Goal: Use online tool/utility: Utilize a website feature to perform a specific function

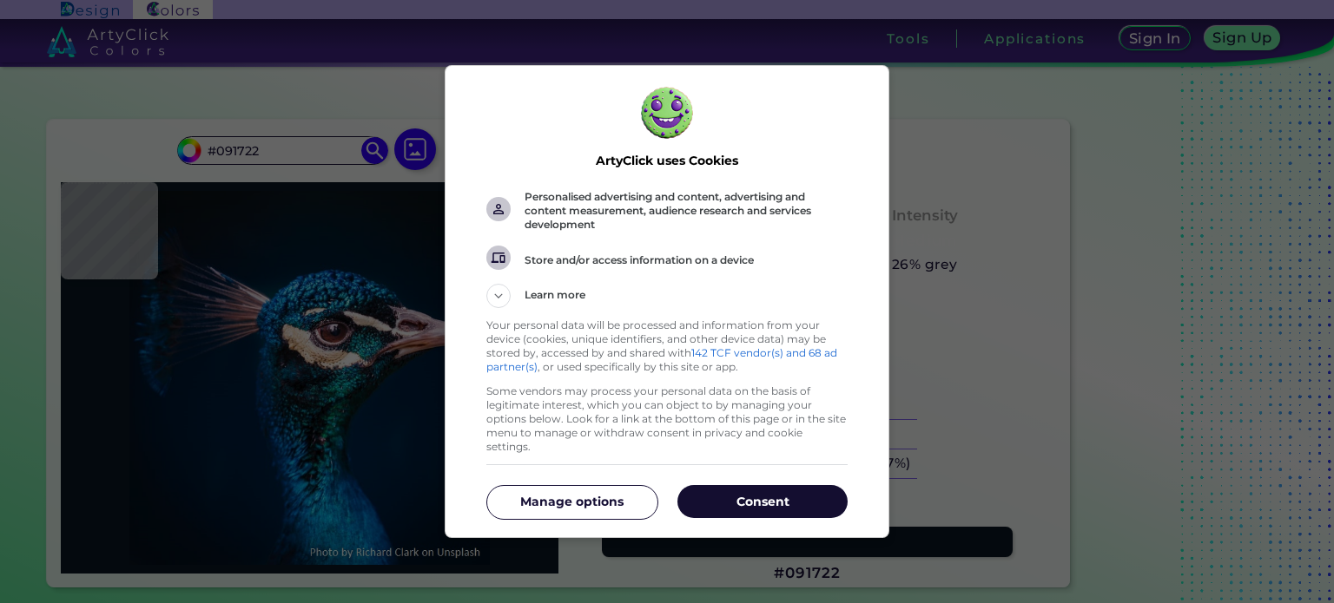
click at [774, 498] on p "Consent" at bounding box center [762, 501] width 170 height 17
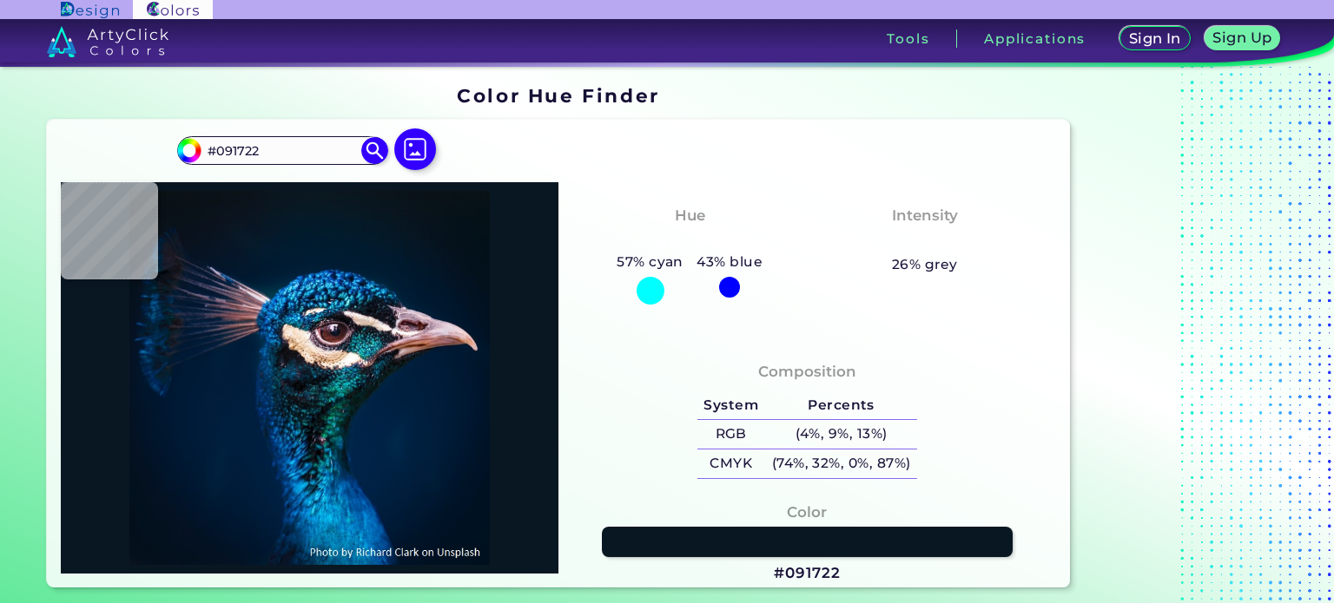
type input "#001d33"
type input "#001D33"
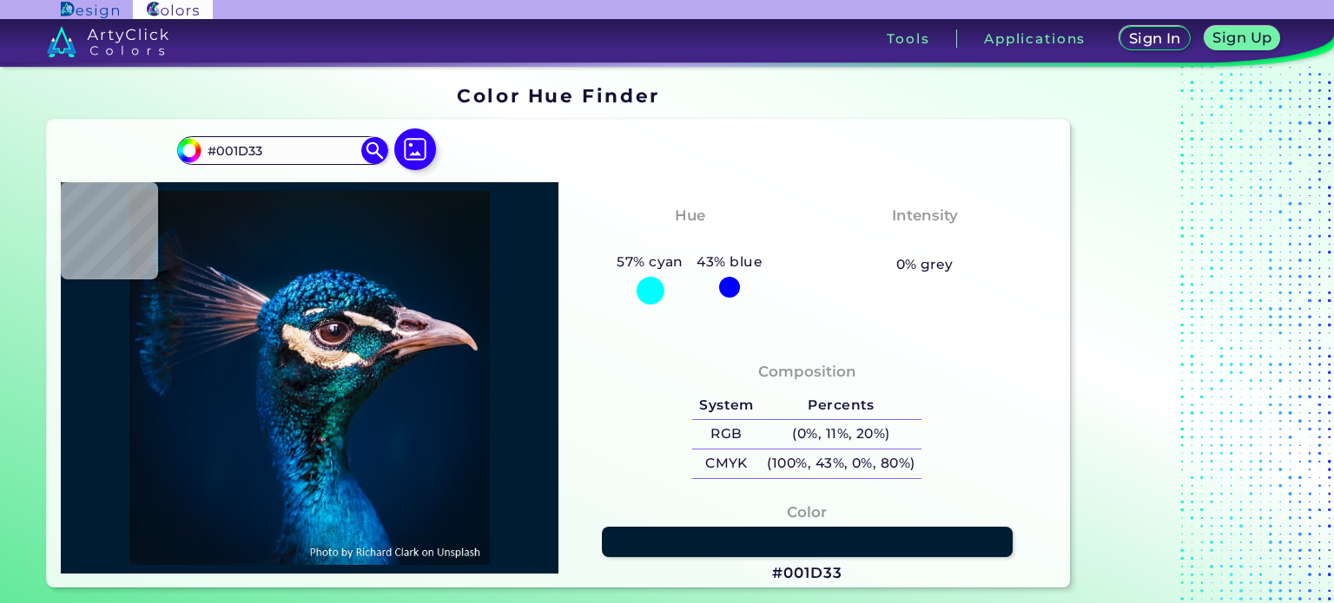
type input "#000000"
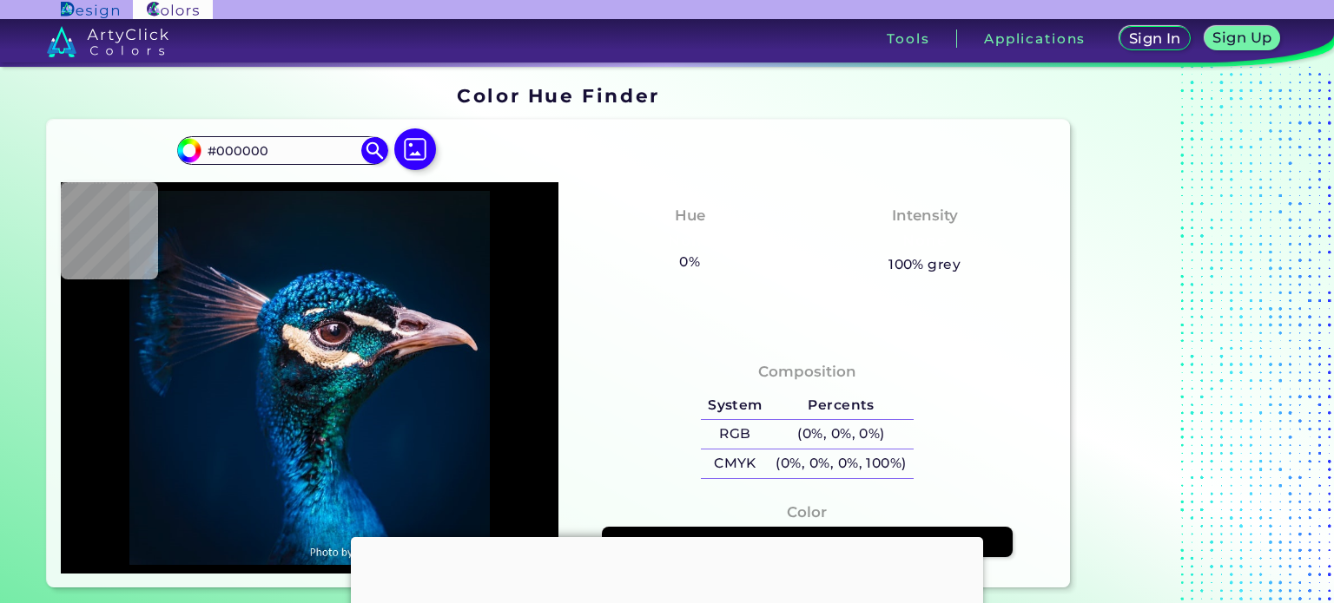
scroll to position [260, 0]
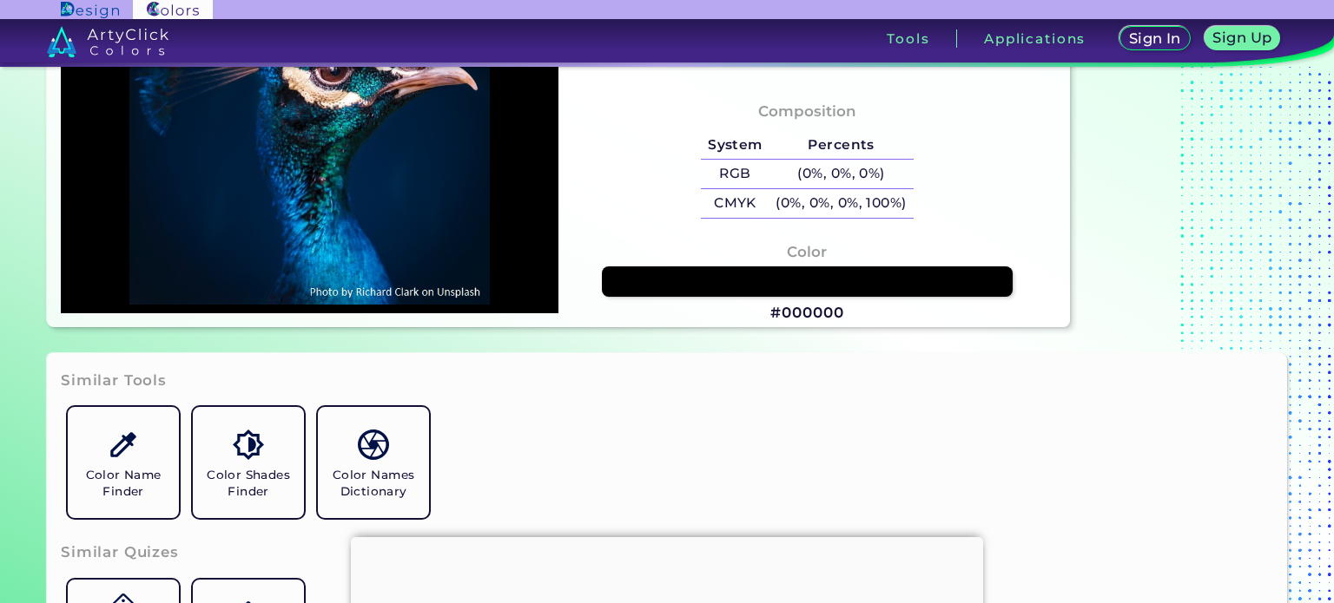
type input "#001121"
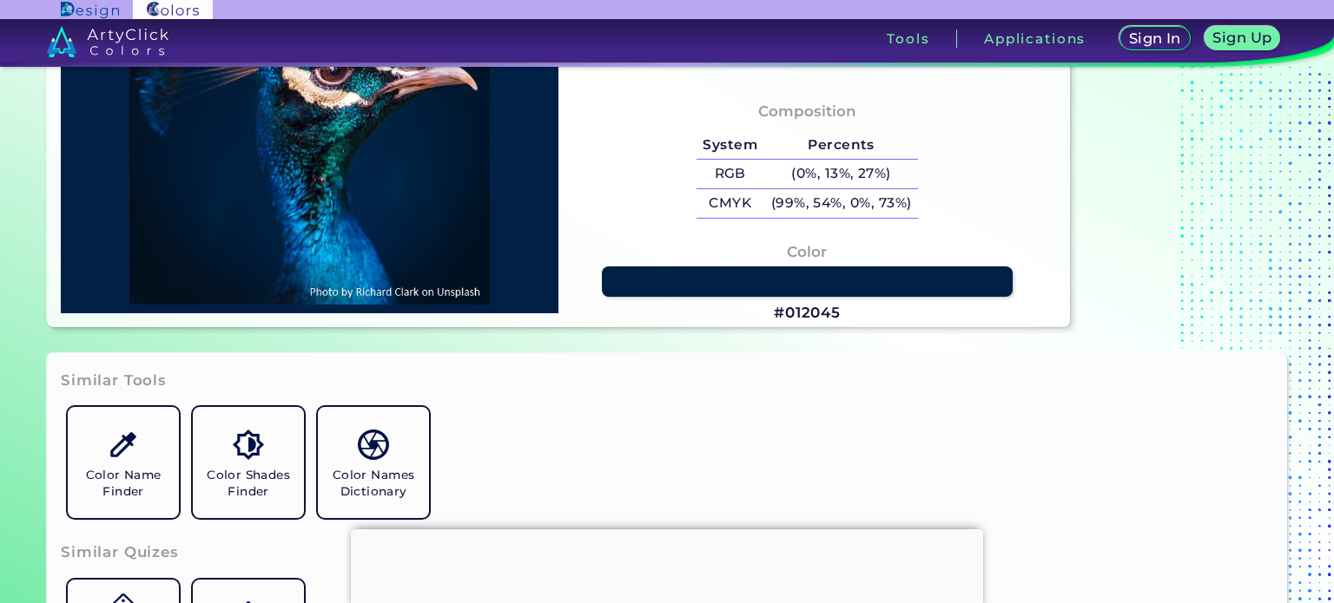
type input "#0c7ac2"
type input "#0C7AC2"
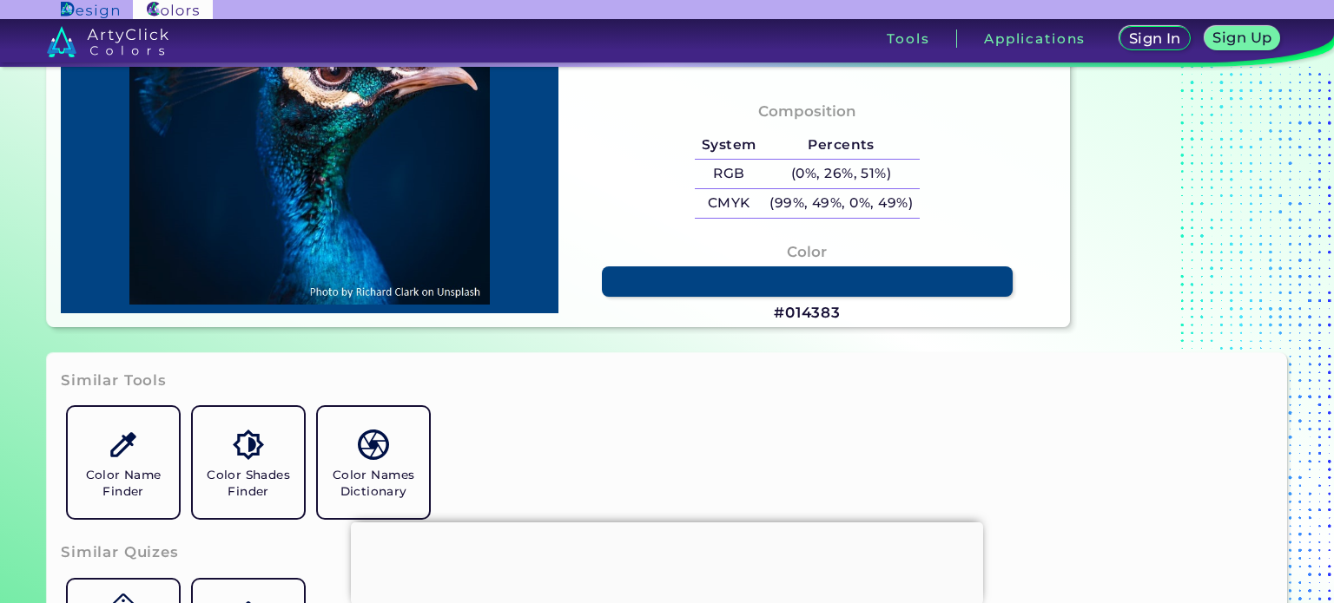
type input "#014383"
type input "#002041"
type input "#001f3e"
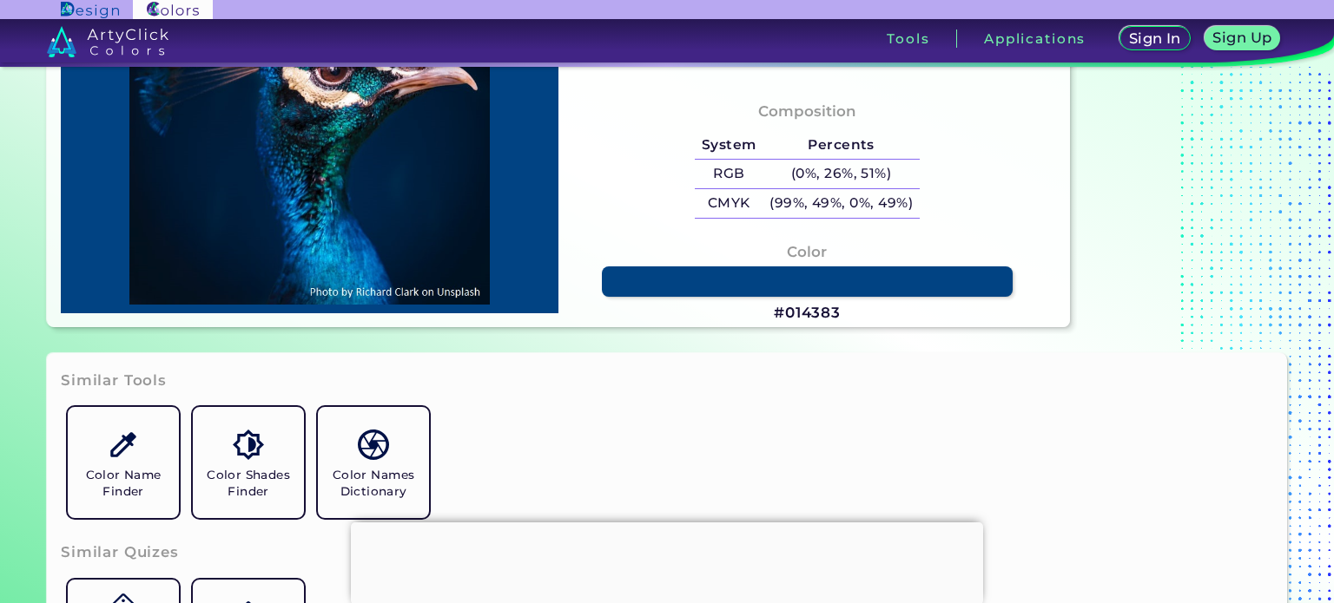
type input "#001F3E"
type input "#011d3b"
type input "#011D3B"
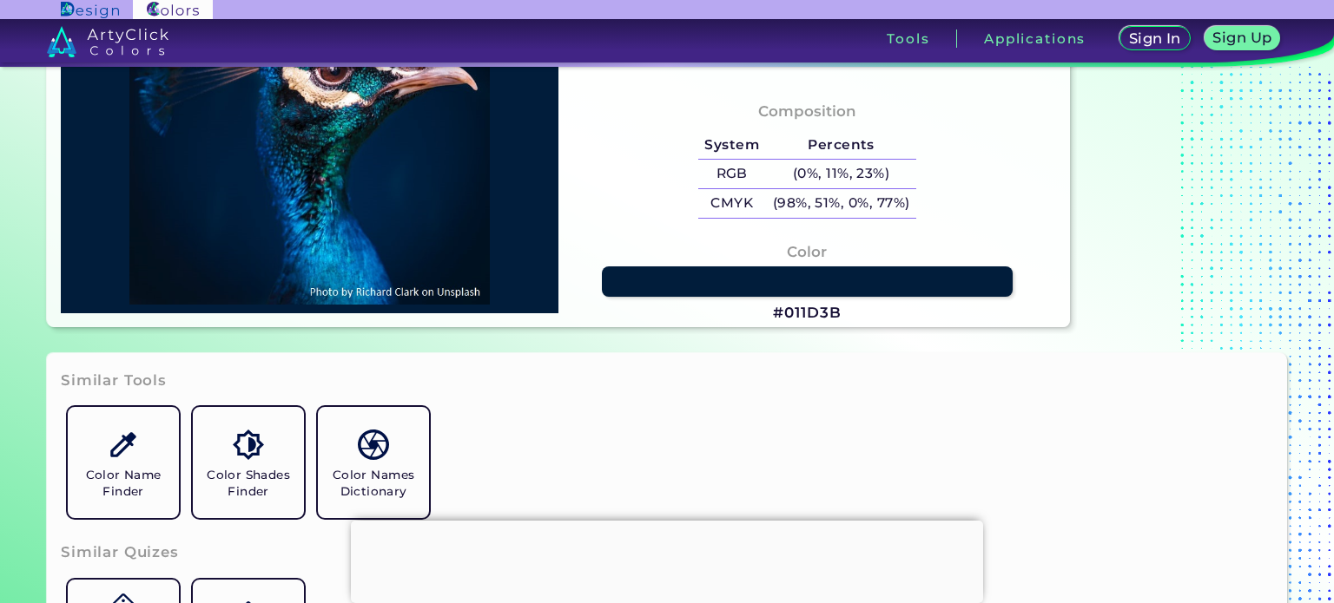
type input "#001d3b"
type input "#001D3B"
type input "#011c3a"
type input "#011C3A"
type input "#001a38"
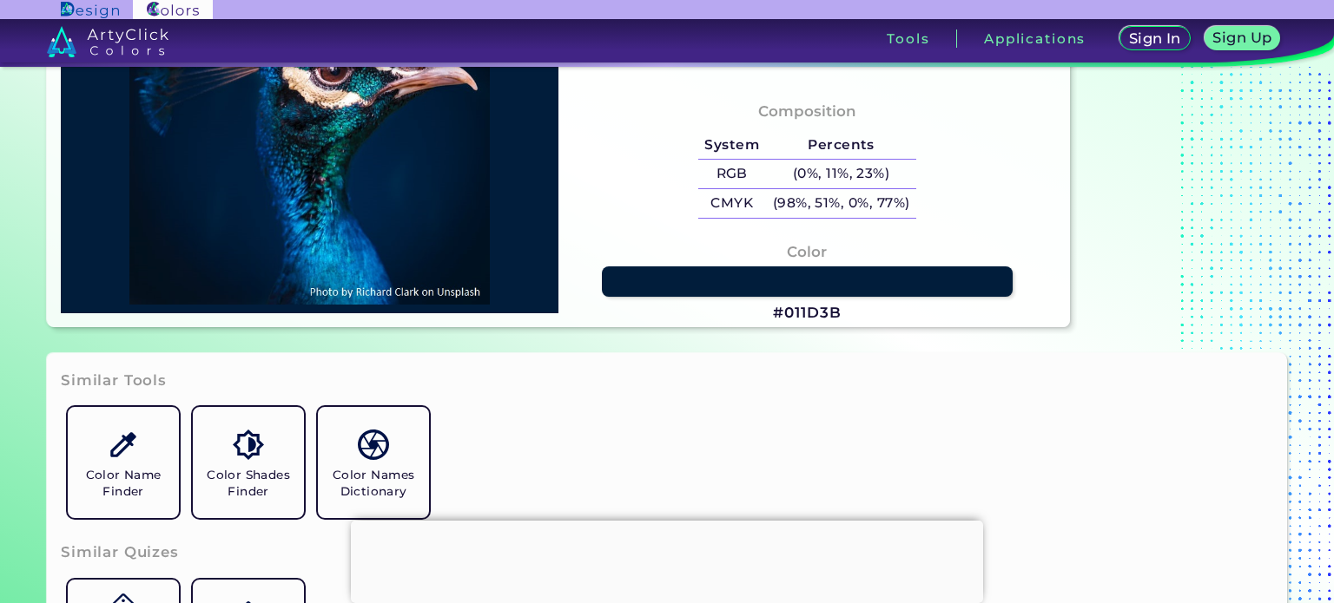
type input "#001A38"
type input "#001932"
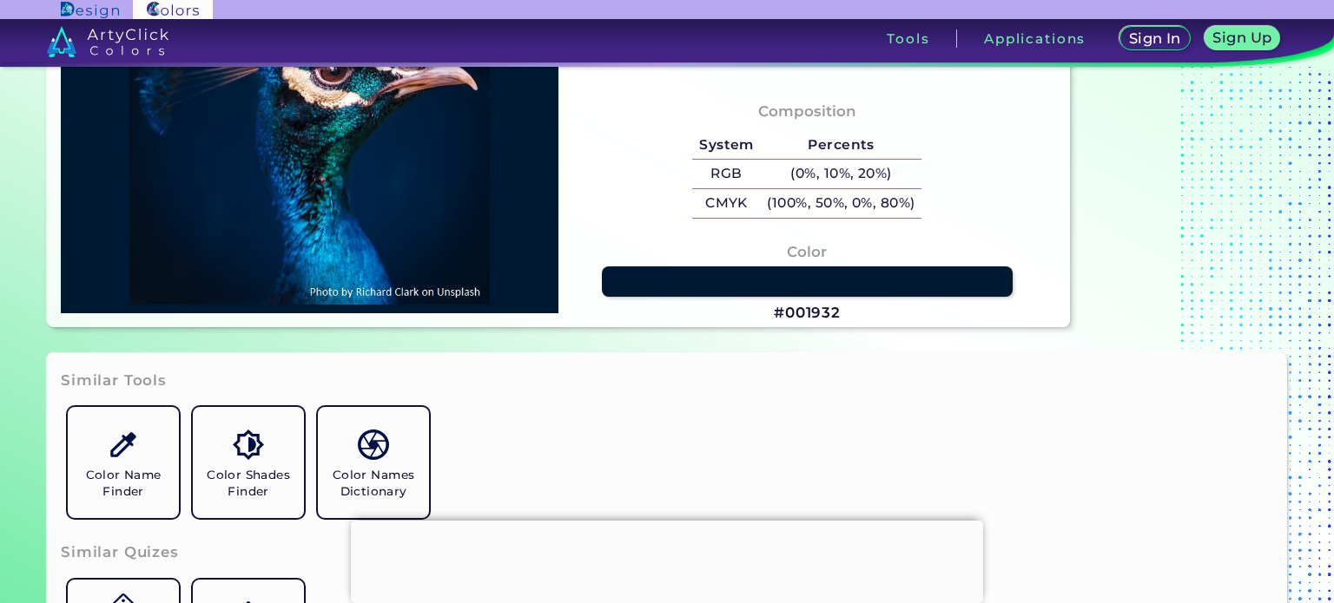
type input "#001730"
type input "#00142c"
type input "#00142C"
type input "#00142a"
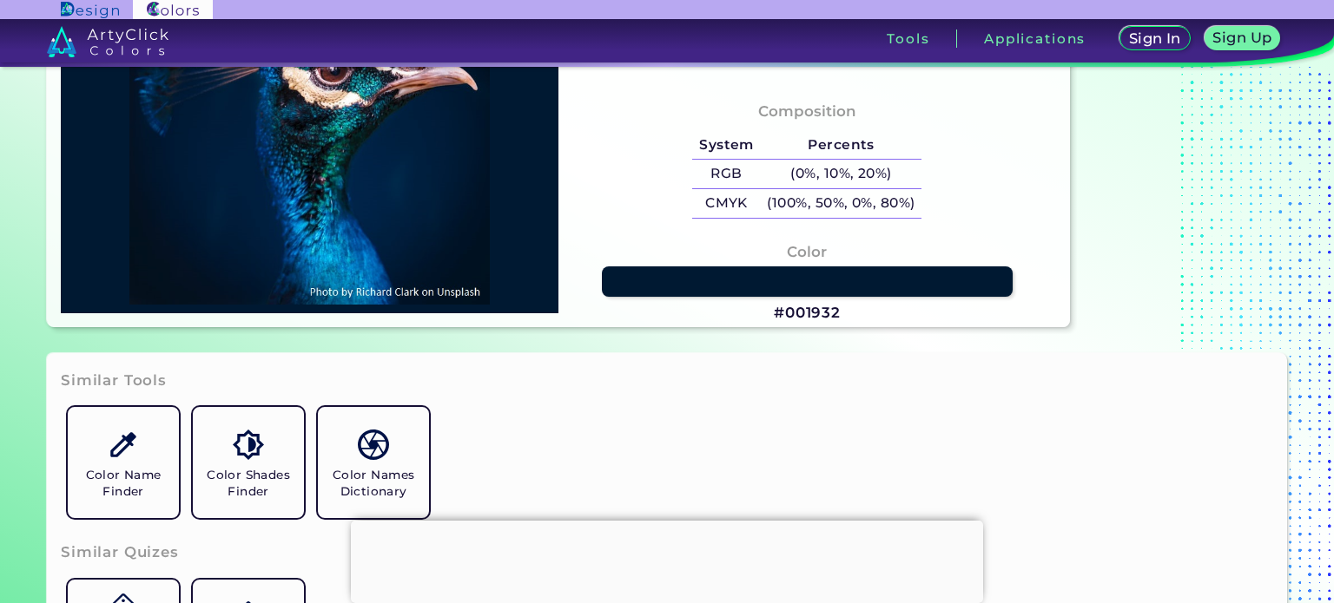
type input "#00142A"
type input "#021325"
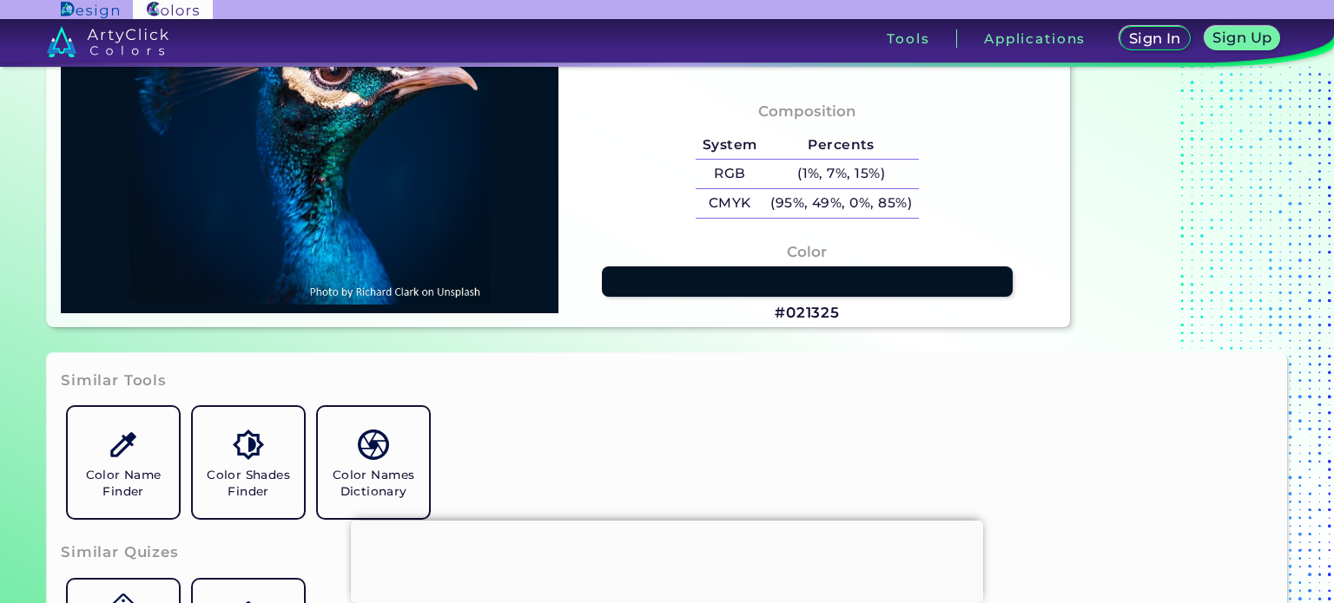
type input "#021327"
type input "#02142a"
type input "#02142A"
type input "#001a35"
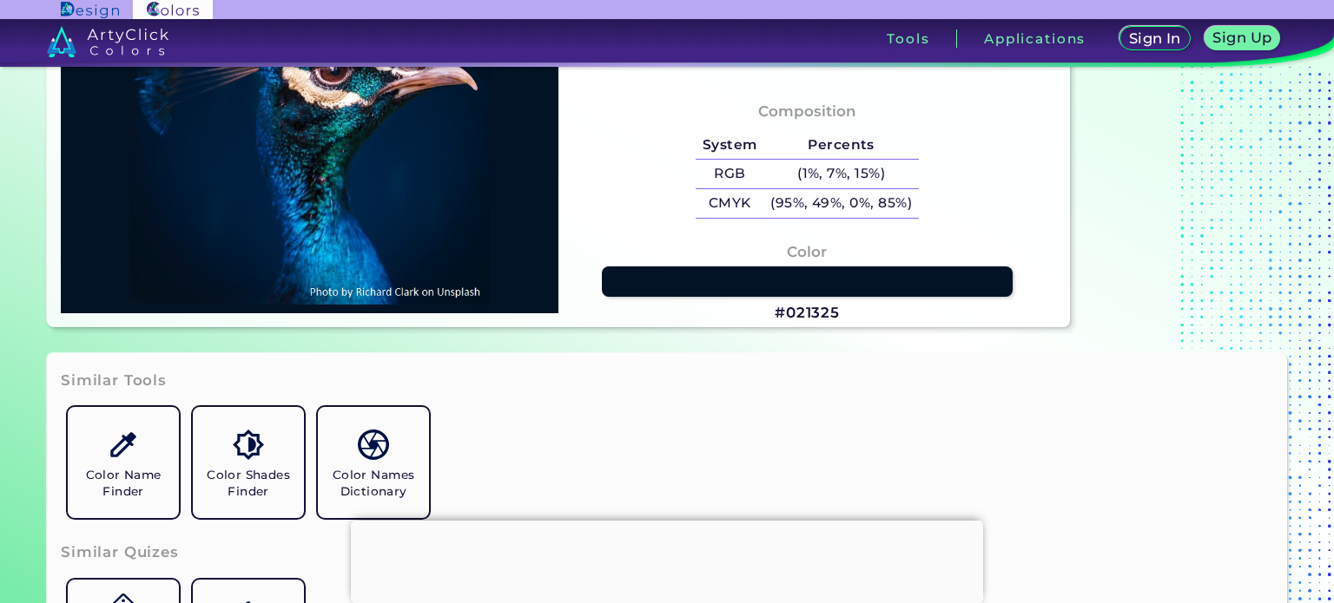
type input "#001A35"
type input "#001d3b"
type input "#001D3B"
type input "#001e3e"
type input "#001E3E"
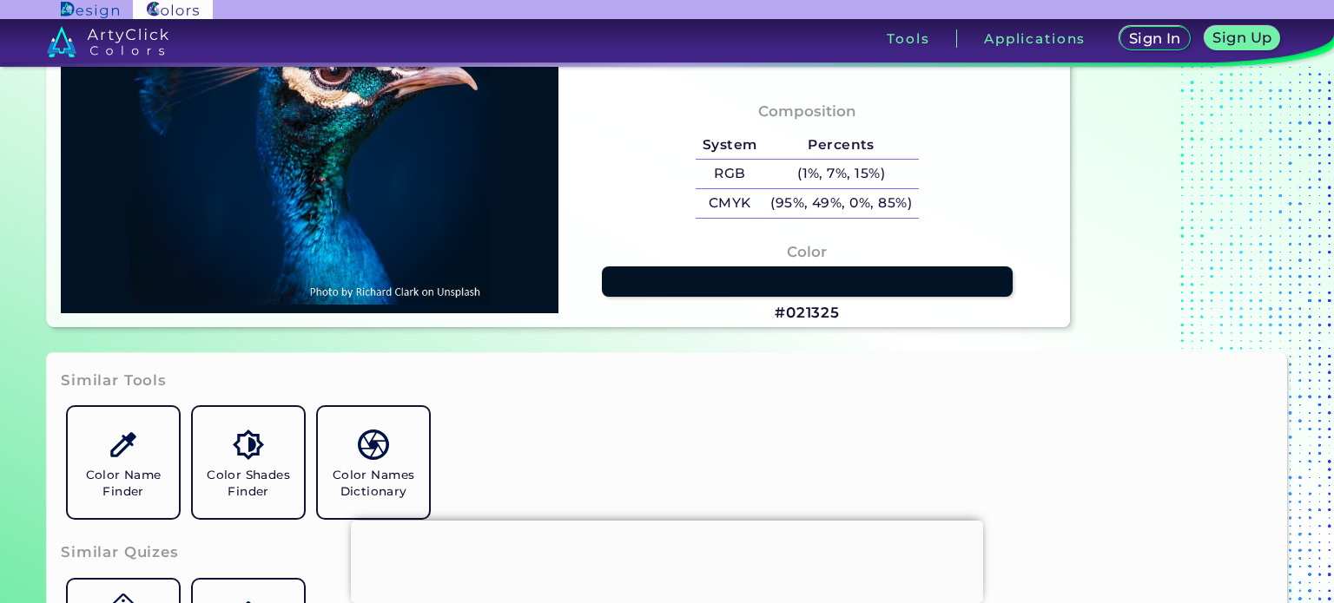
type input "#01203d"
type input "#01203D"
type input "#002040"
type input "#00203f"
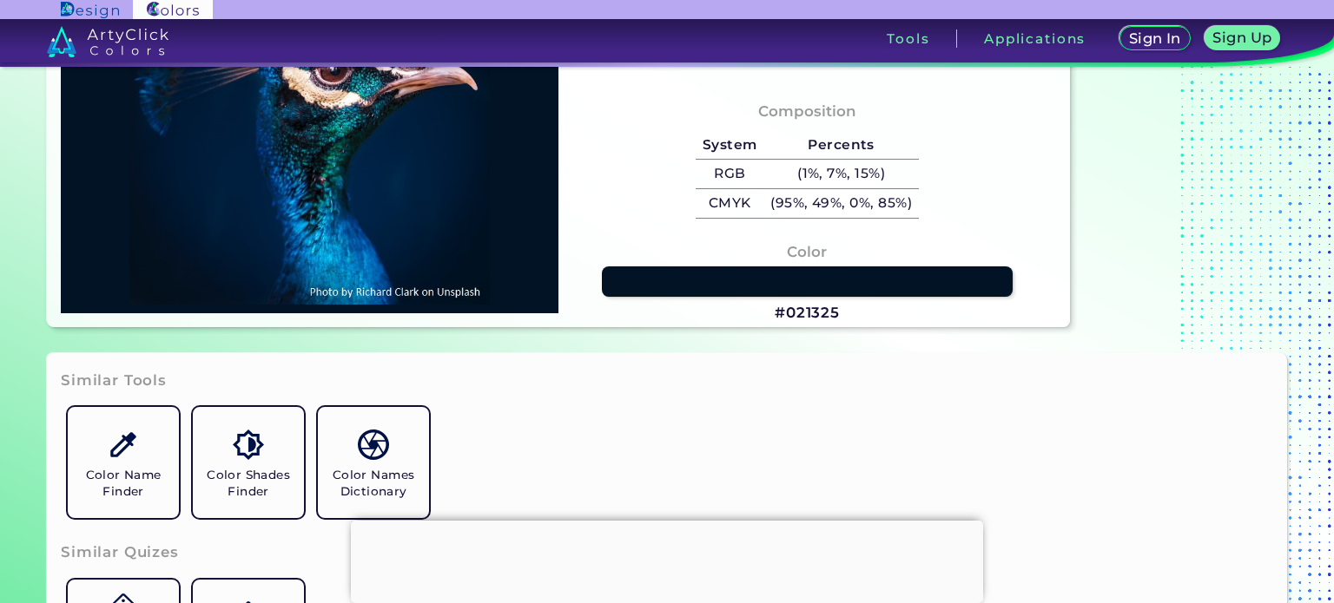
type input "#00203F"
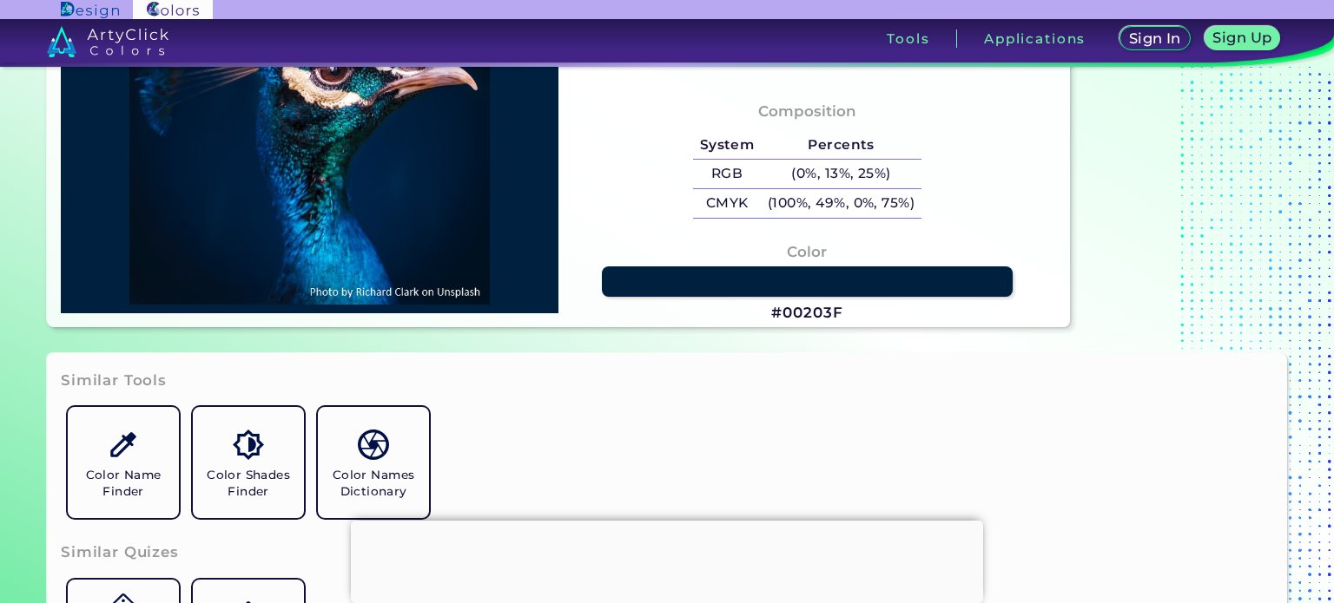
type input "#002244"
type input "#002754"
type input "#033971"
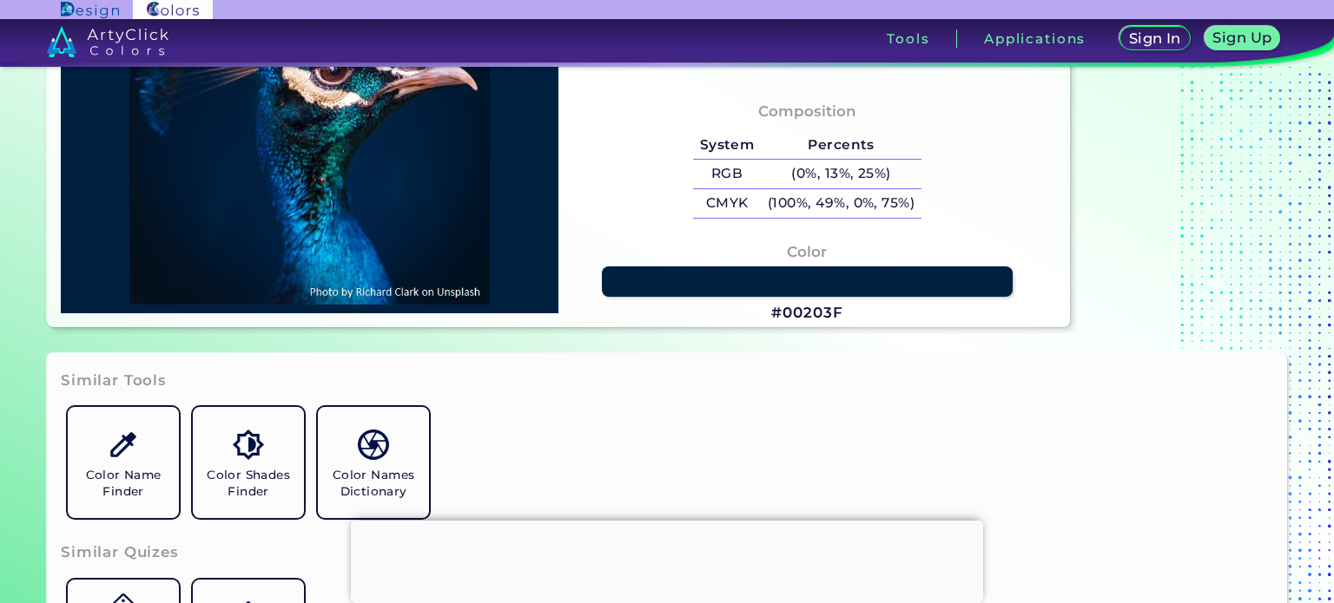
type input "#033971"
type input "#045a9e"
type input "#045A9E"
type input "#00599f"
type input "#00599F"
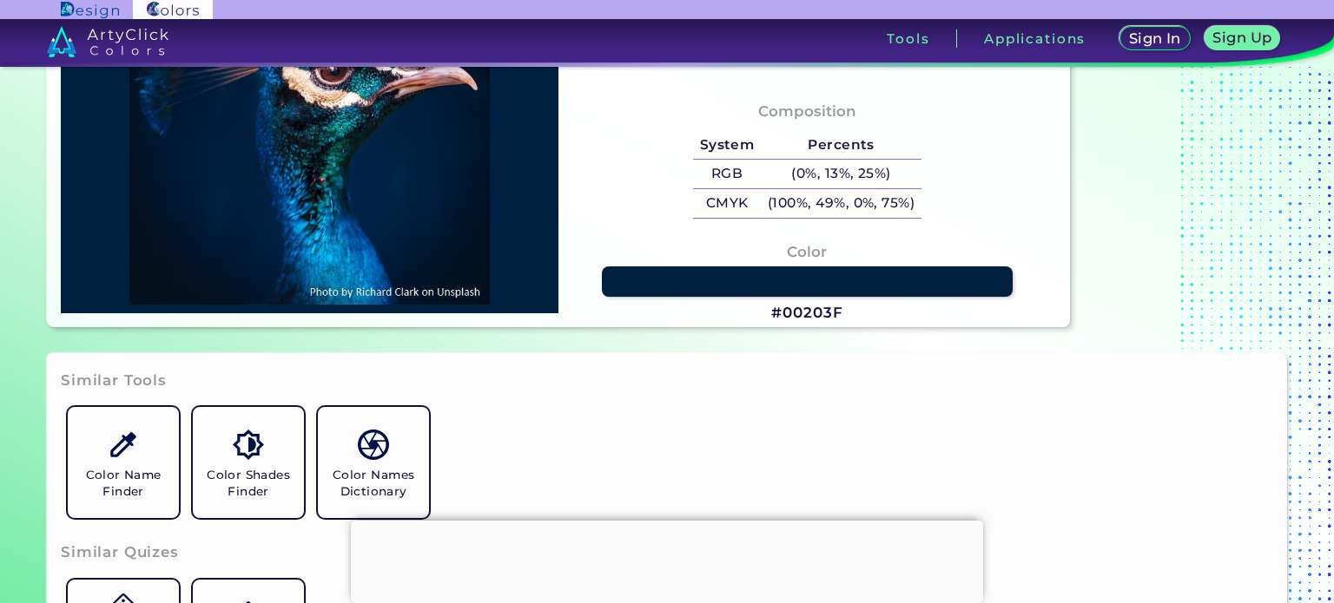
type input "#00132f"
type input "#00132F"
type input "#0c4967"
type input "#0C4967"
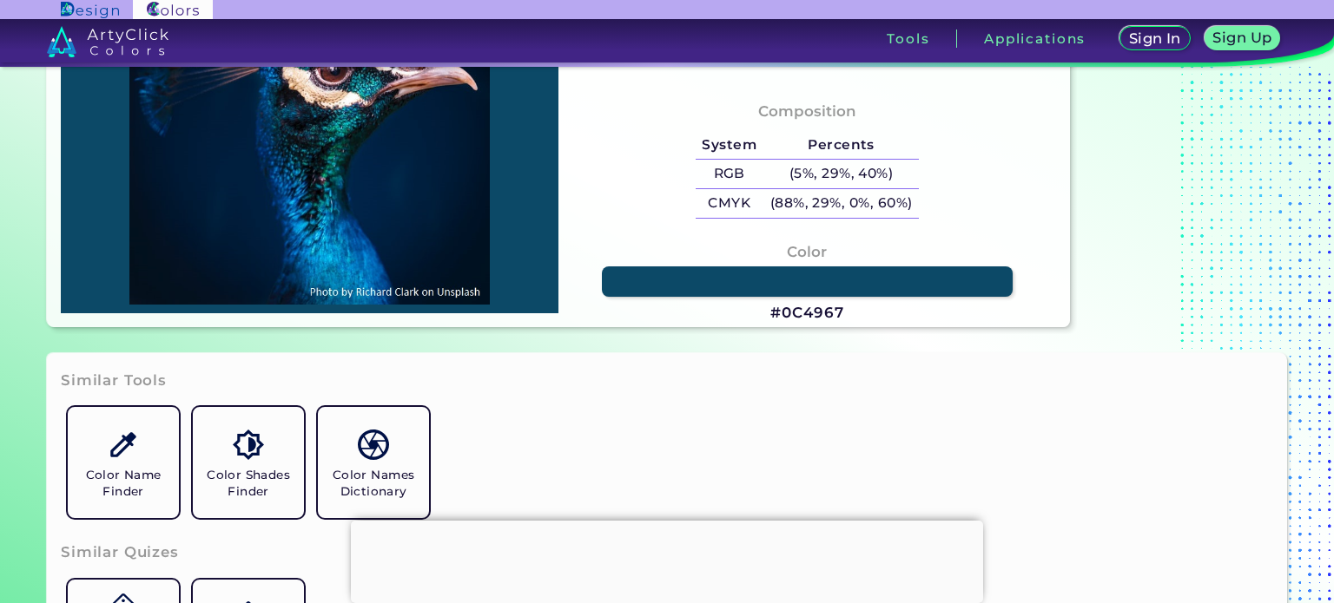
type input "#103242"
type input "#0c4b5e"
type input "#0C4B5E"
type input "#3d5160"
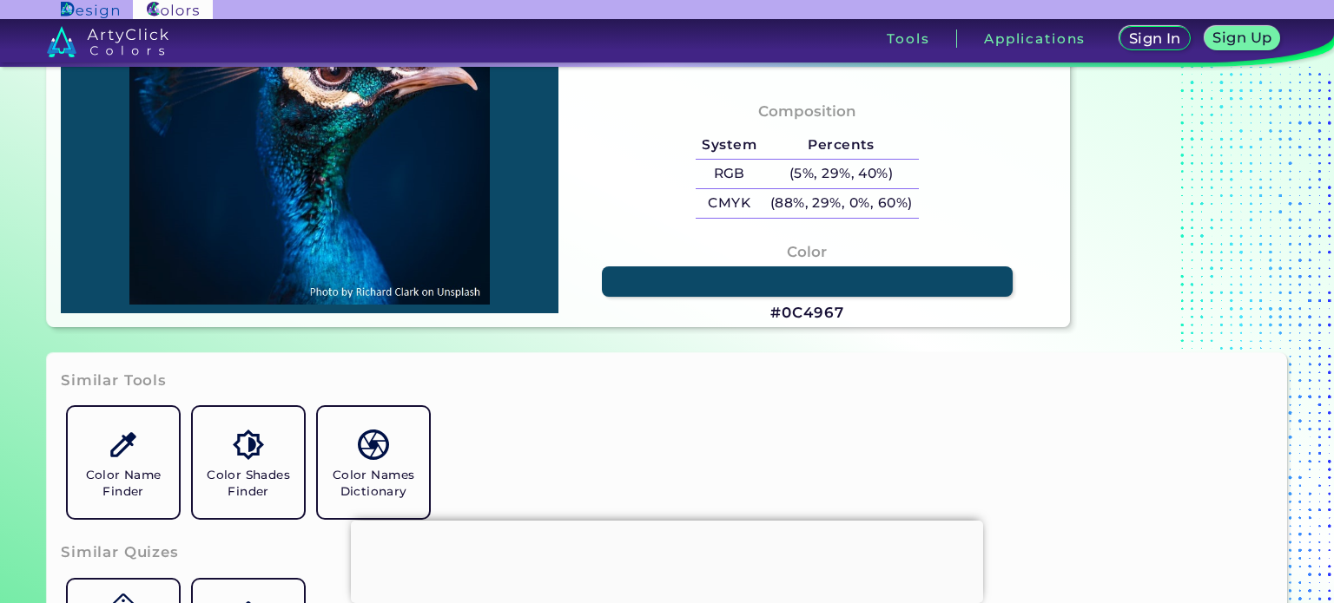
type input "#3D5160"
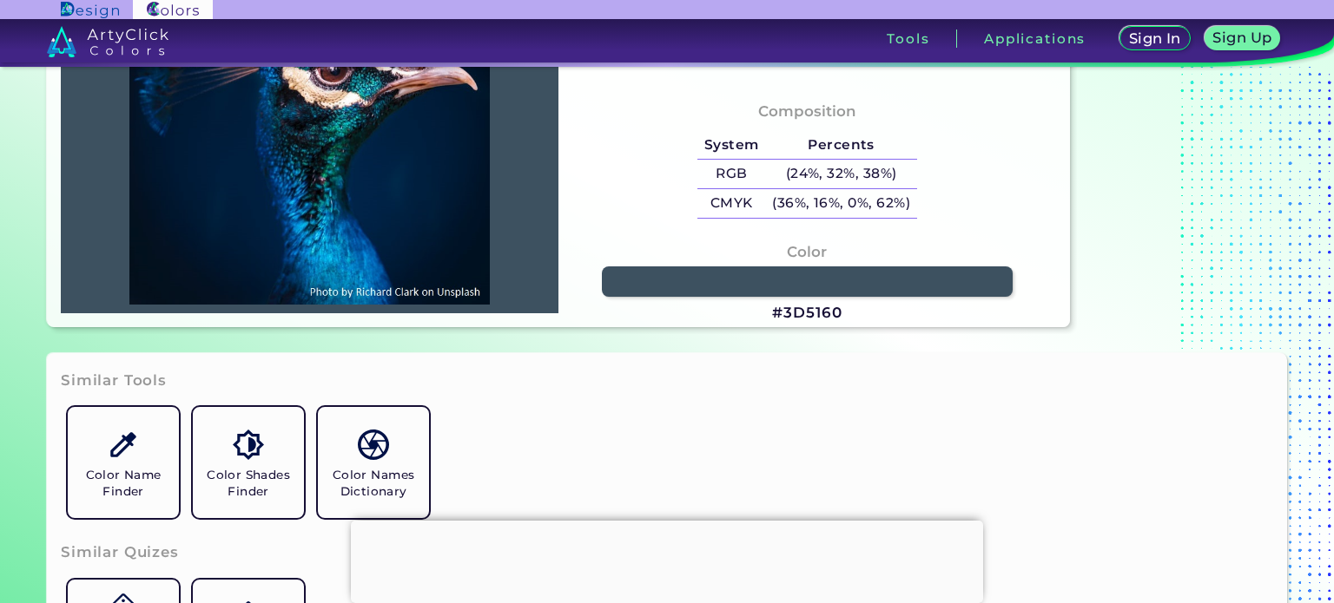
type input "#0a8068"
type input "#0A8068"
type input "#012635"
type input "#002245"
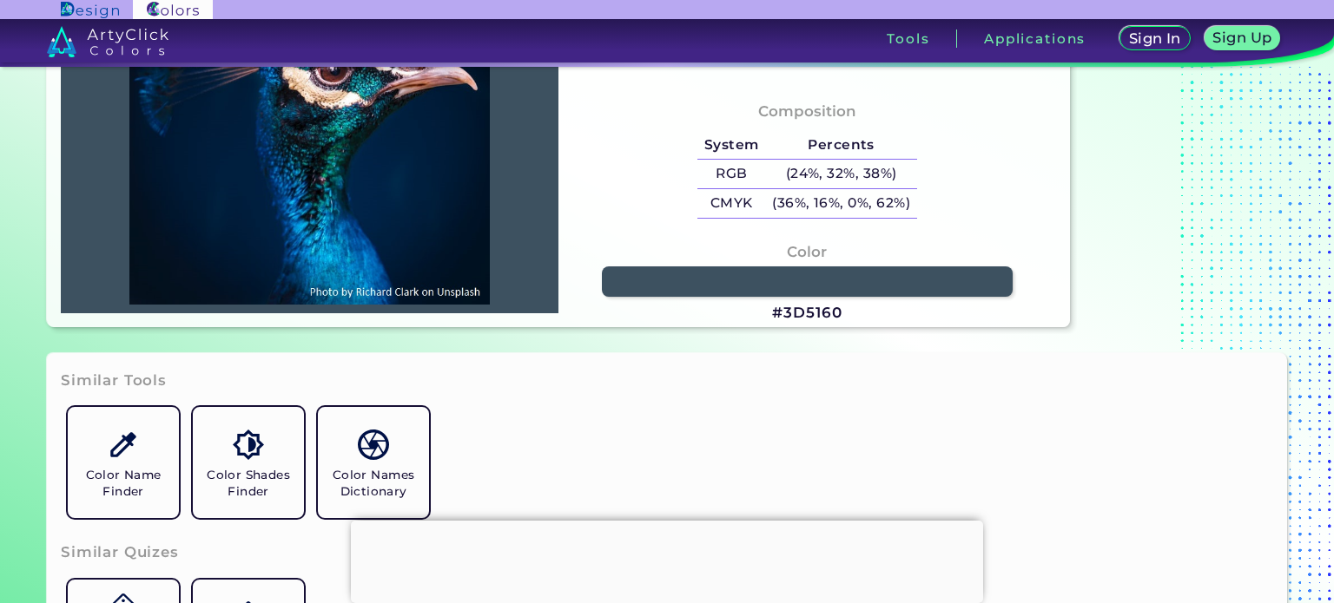
type input "#002245"
type input "#002144"
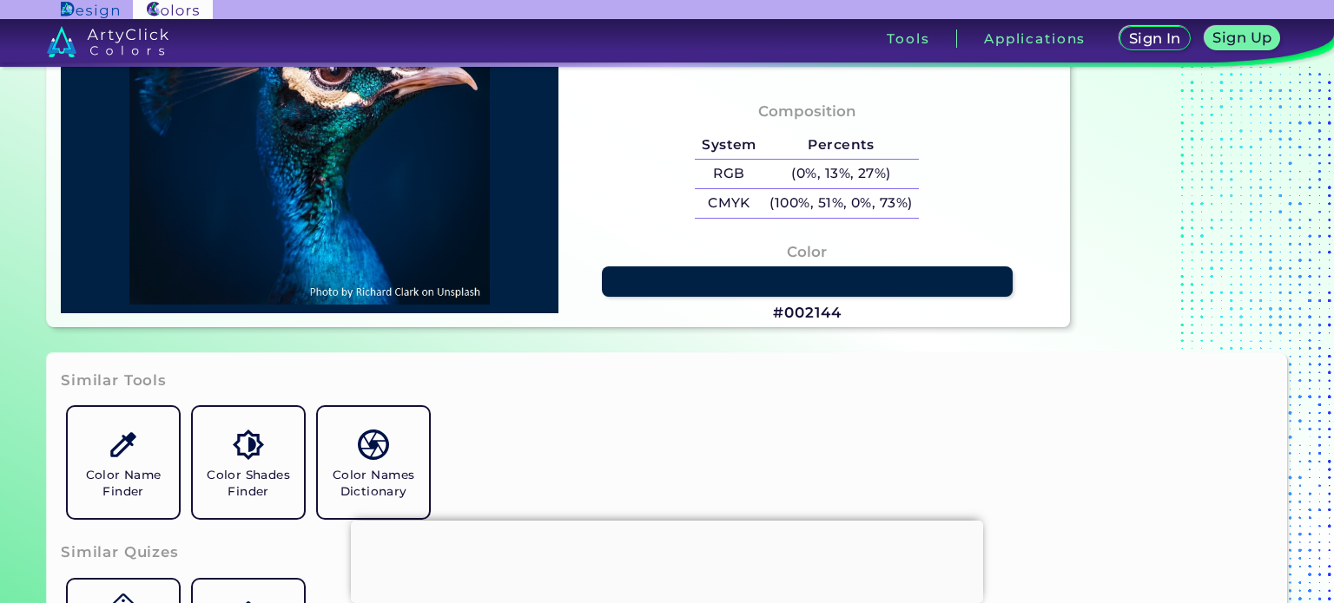
scroll to position [145, 0]
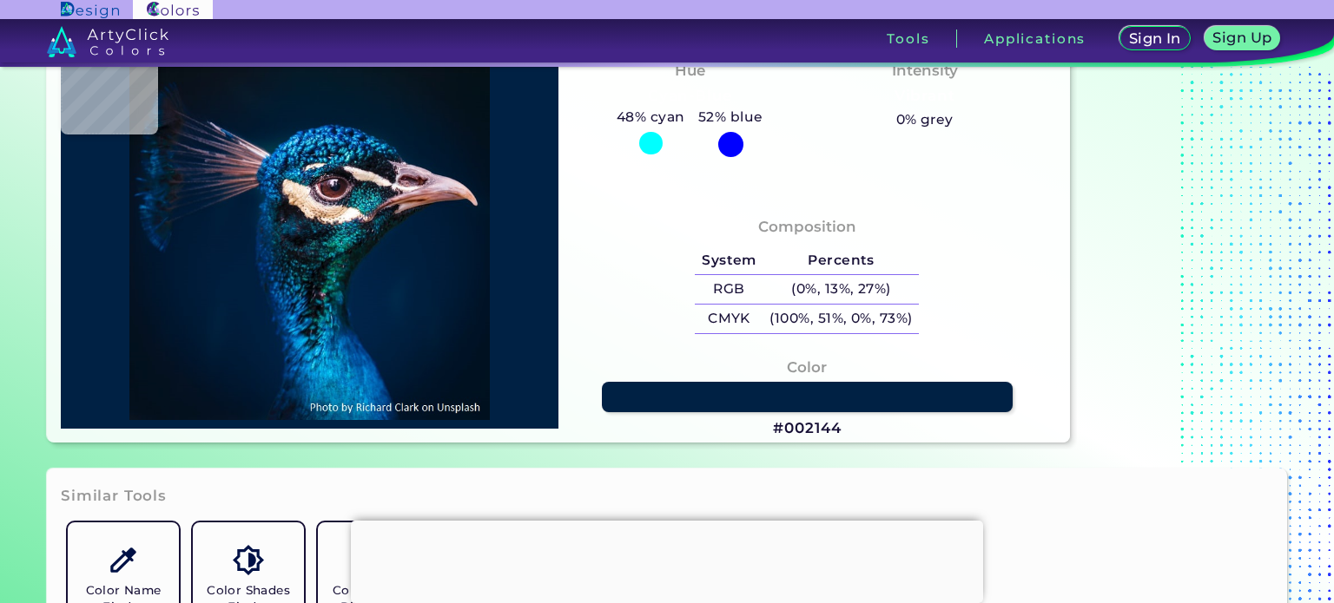
type input "#001a31"
type input "#001A31"
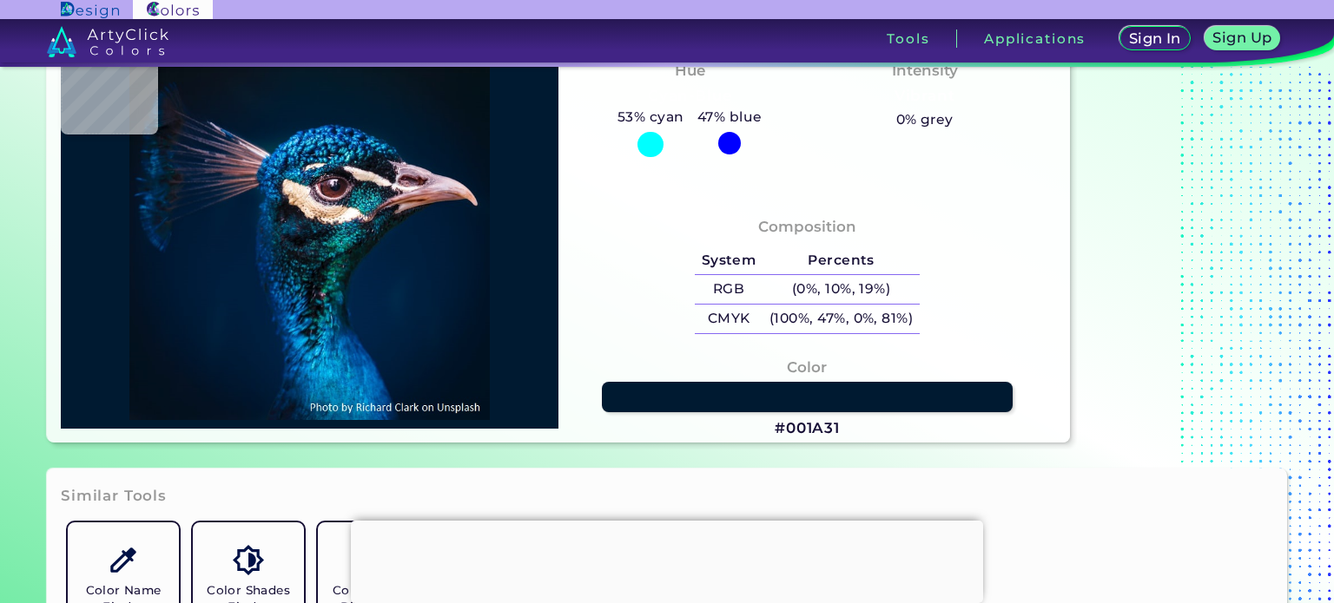
type input "#021a2a"
type input "#021A2A"
type input "#091622"
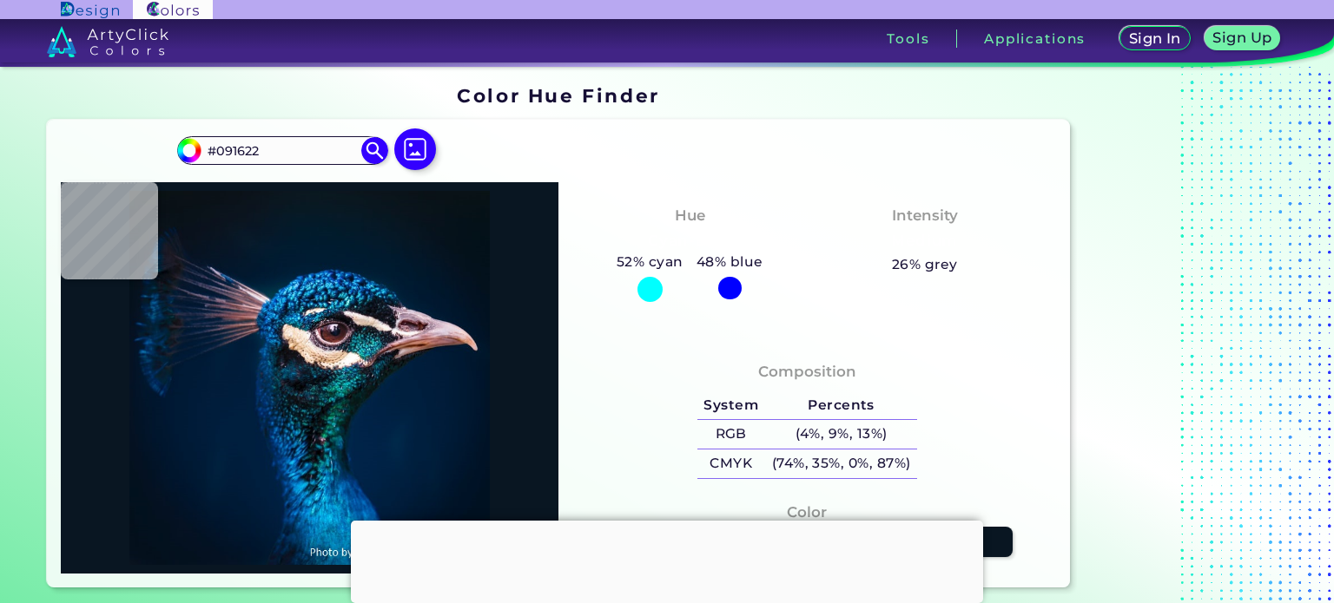
type input "#09181f"
type input "#09181F"
type input "#091720"
type input "#081923"
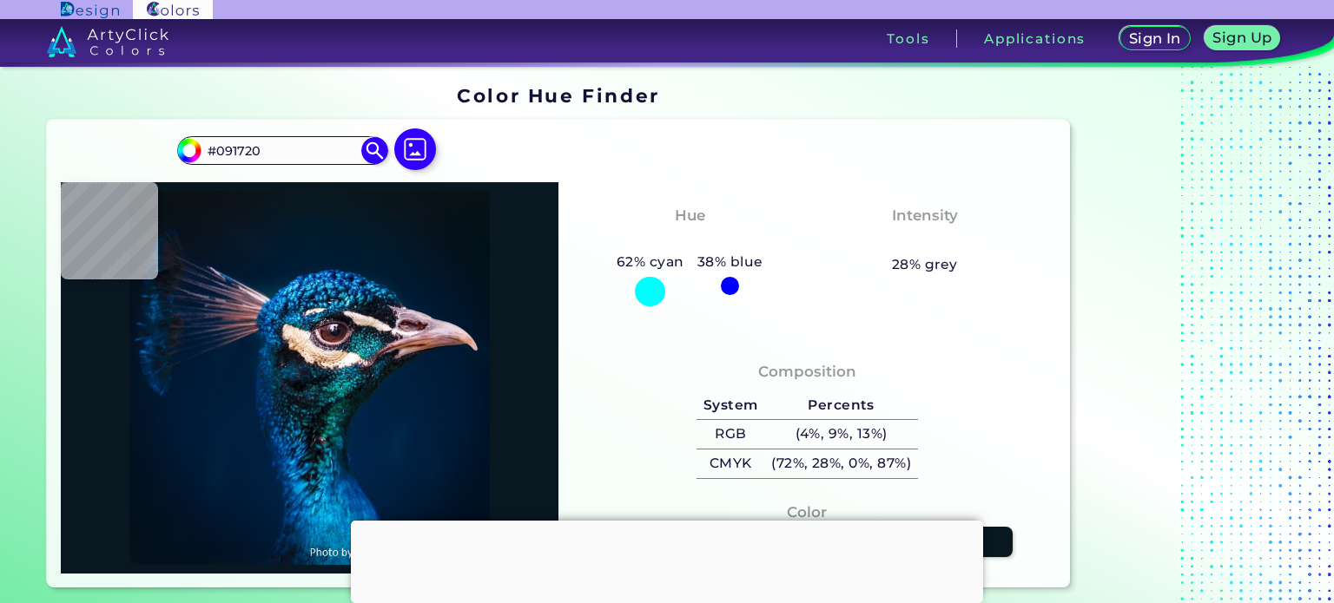
type input "#081923"
type input "#061927"
type input "#011b2c"
type input "#011B2C"
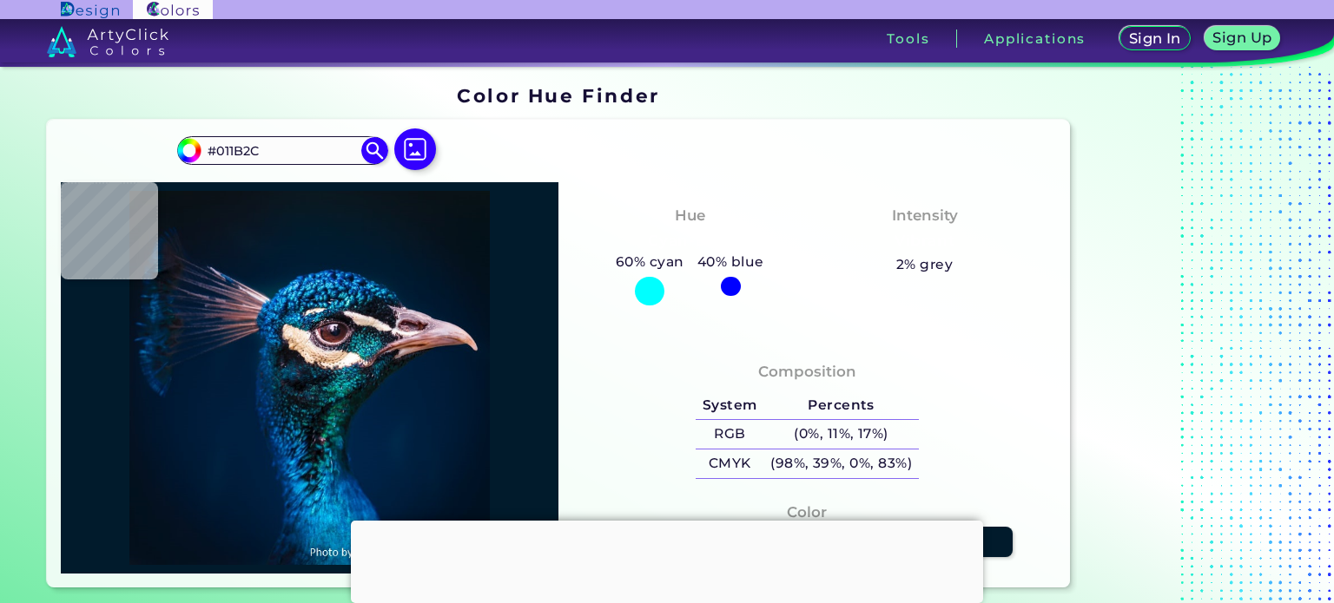
type input "#001b2e"
type input "#001B2E"
type input "#001b30"
type input "#001B30"
type input "#001c31"
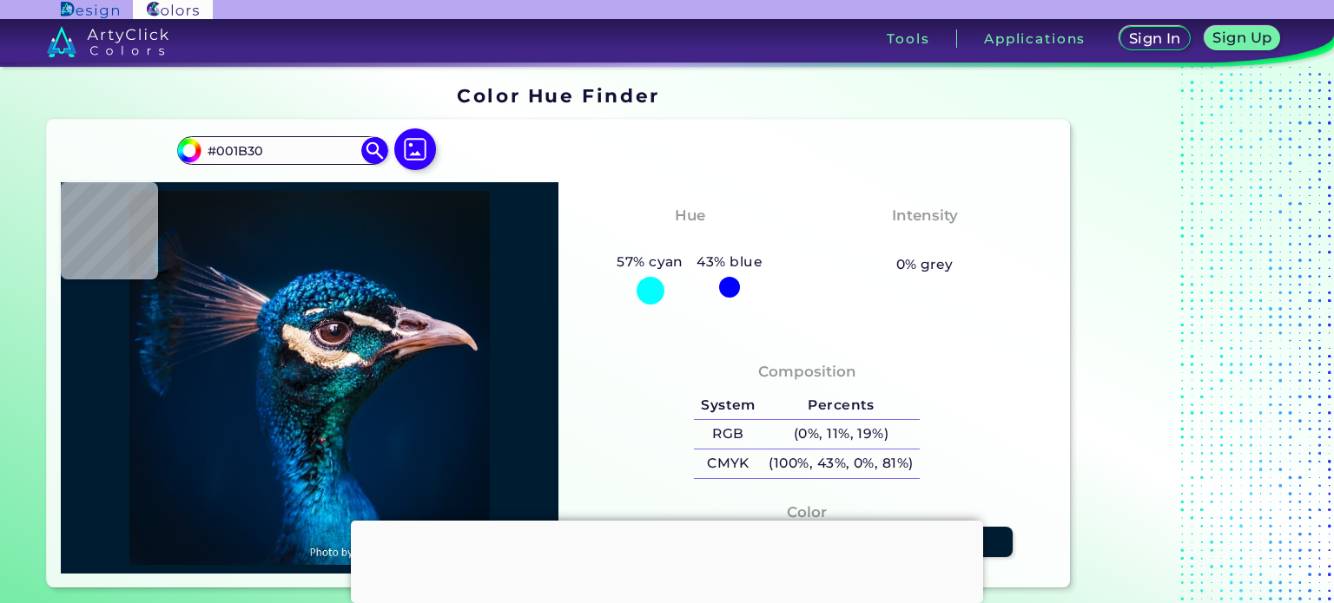
type input "#001C31"
type input "#001c32"
type input "#001C32"
type input "#011b31"
type input "#011B31"
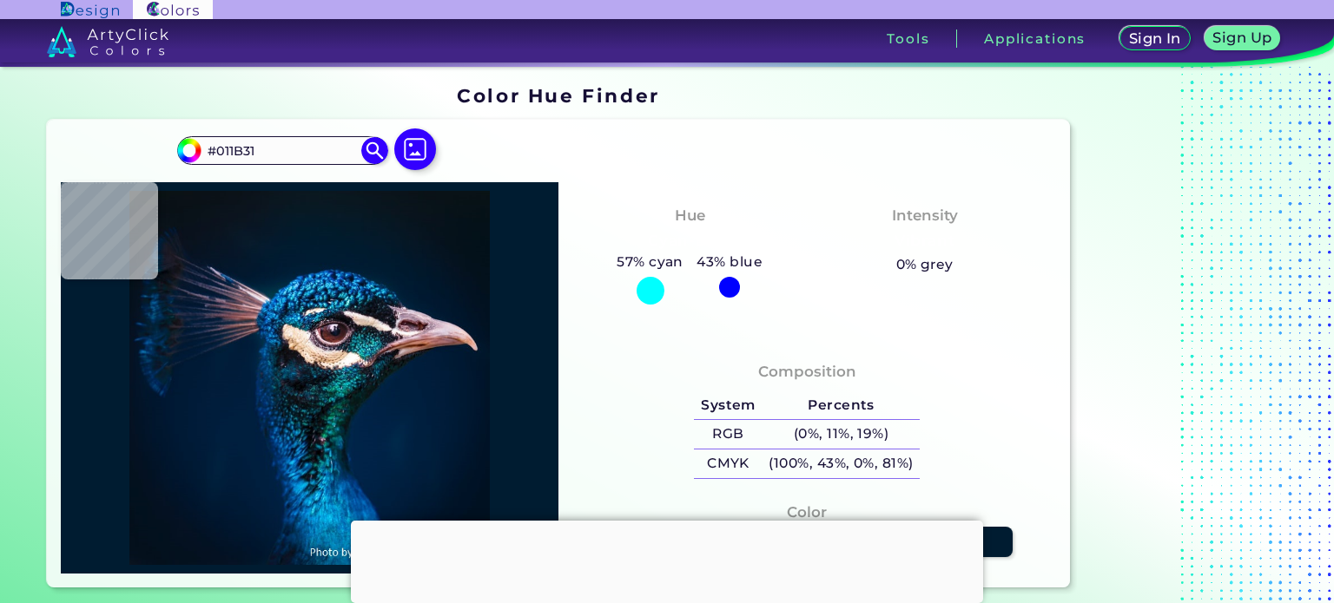
type input "#134e96"
type input "#134E96"
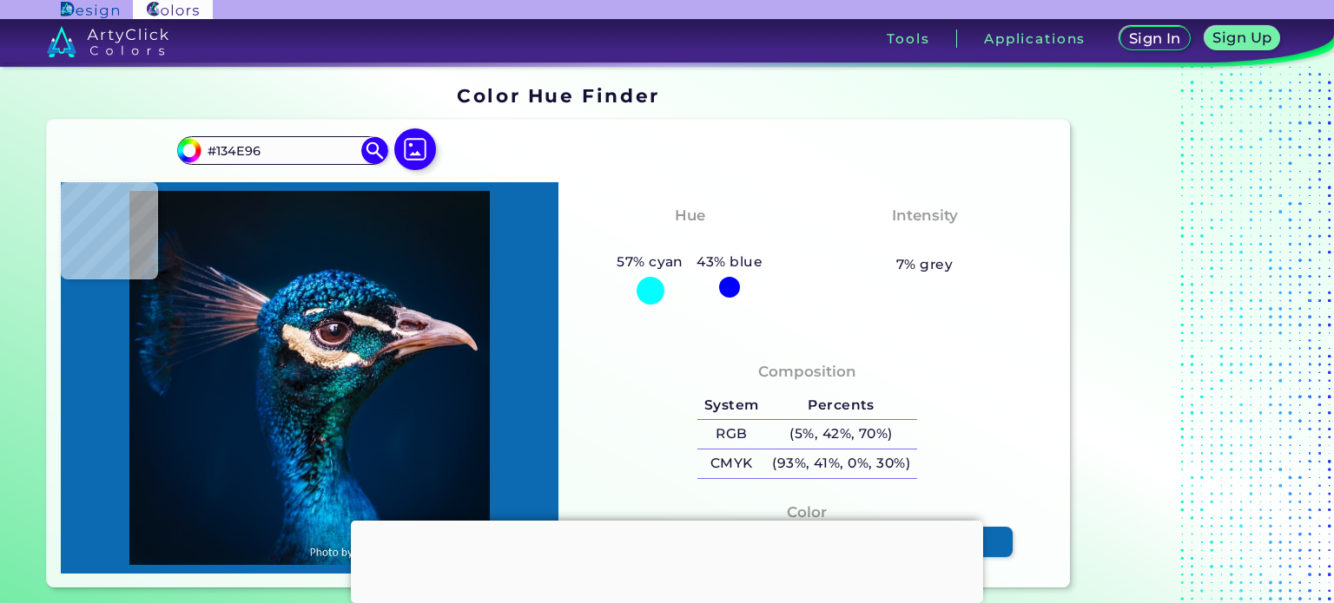
type input "#0c6ab3"
type input "#0C6AB3"
type input "#0251a4"
type input "#0251A4"
type input "#28b2e0"
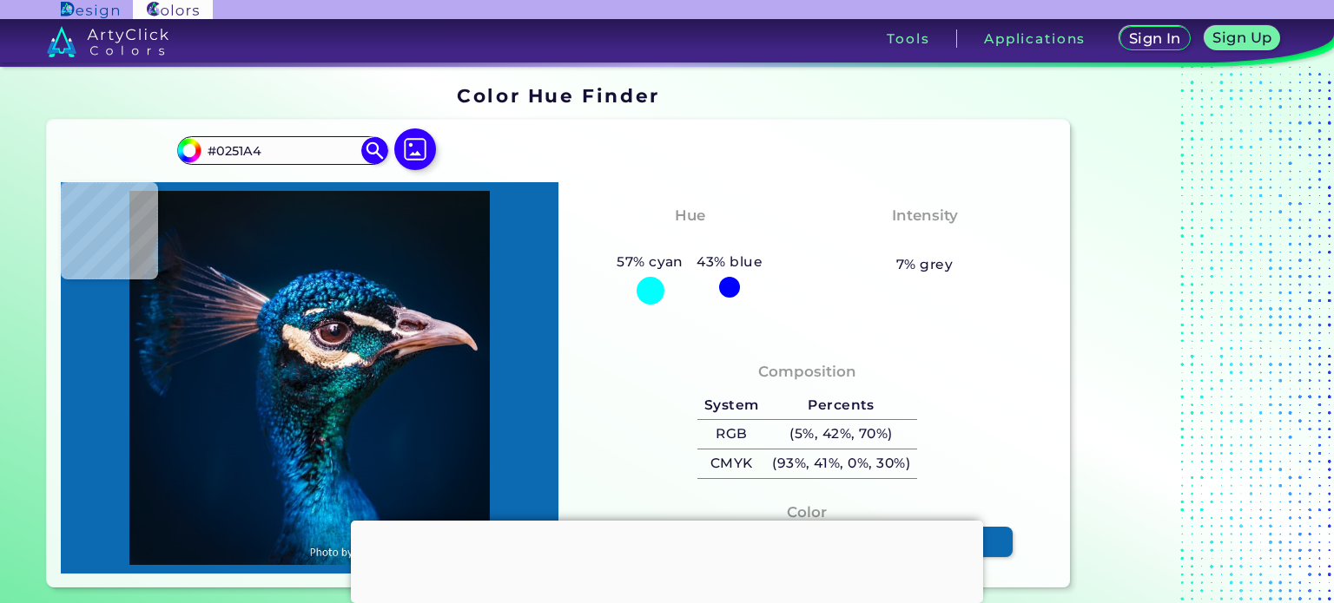
type input "#28B2E0"
type input "#2b8fd2"
type input "#2B8FD2"
type input "#167ea9"
type input "#167EA9"
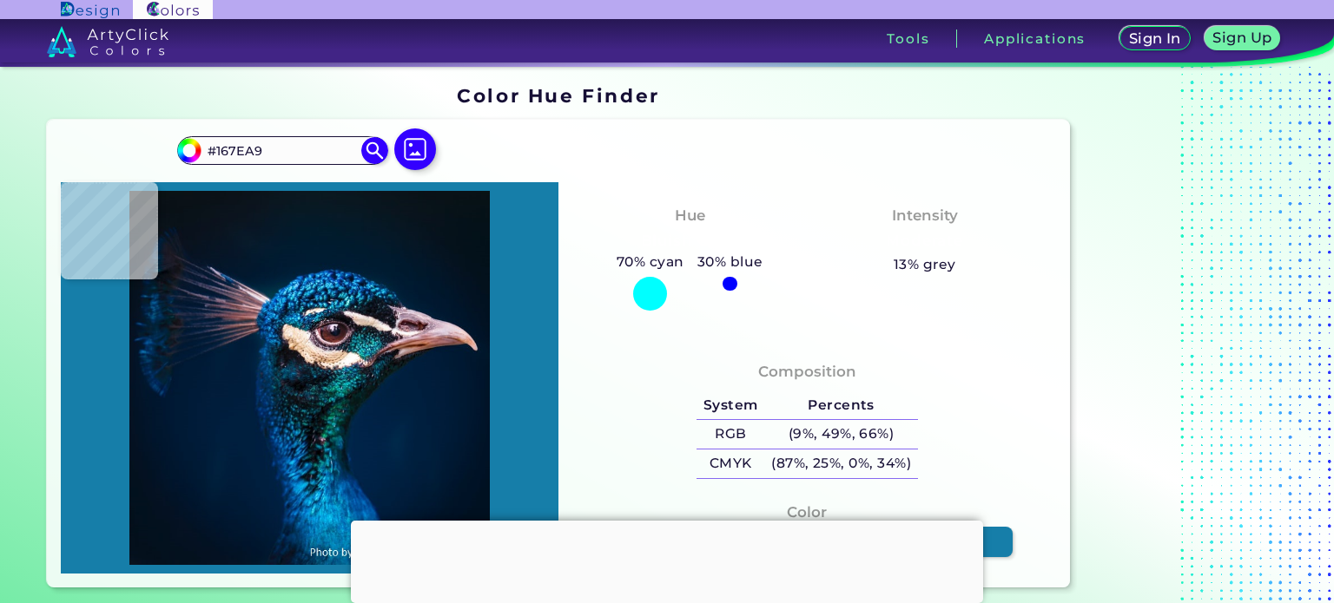
type input "#025580"
type input "#055980"
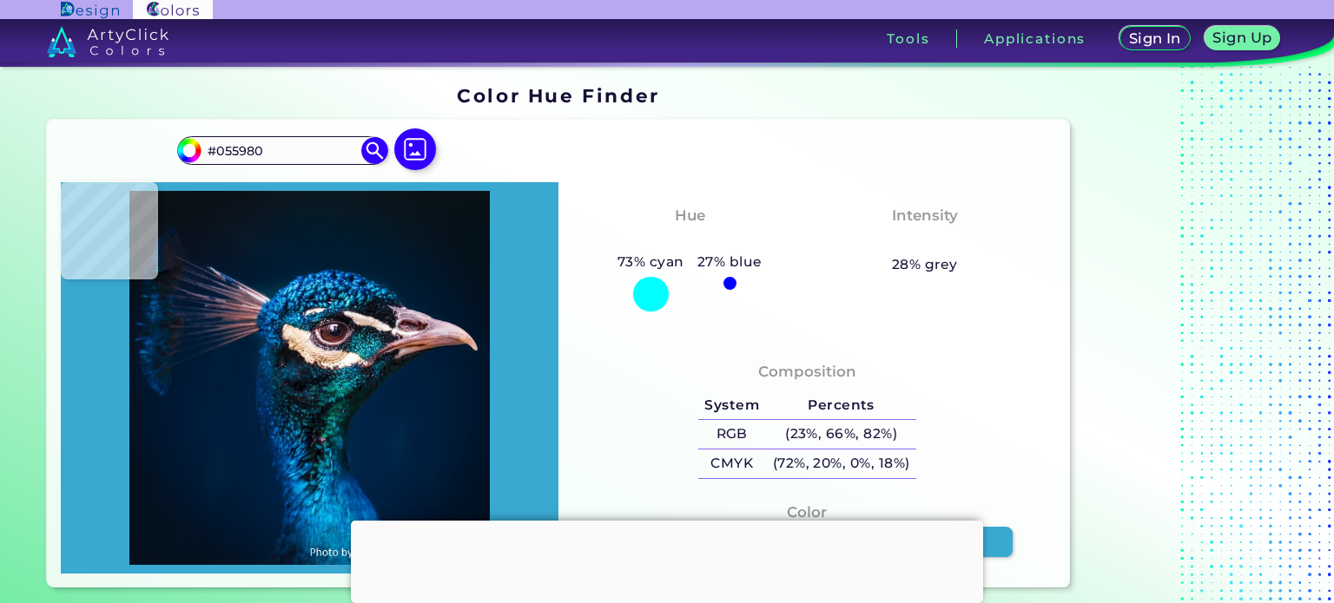
type input "#3aa9d2"
type input "#3AA9D2"
type input "#379ec4"
type input "#379EC4"
type input "#002d49"
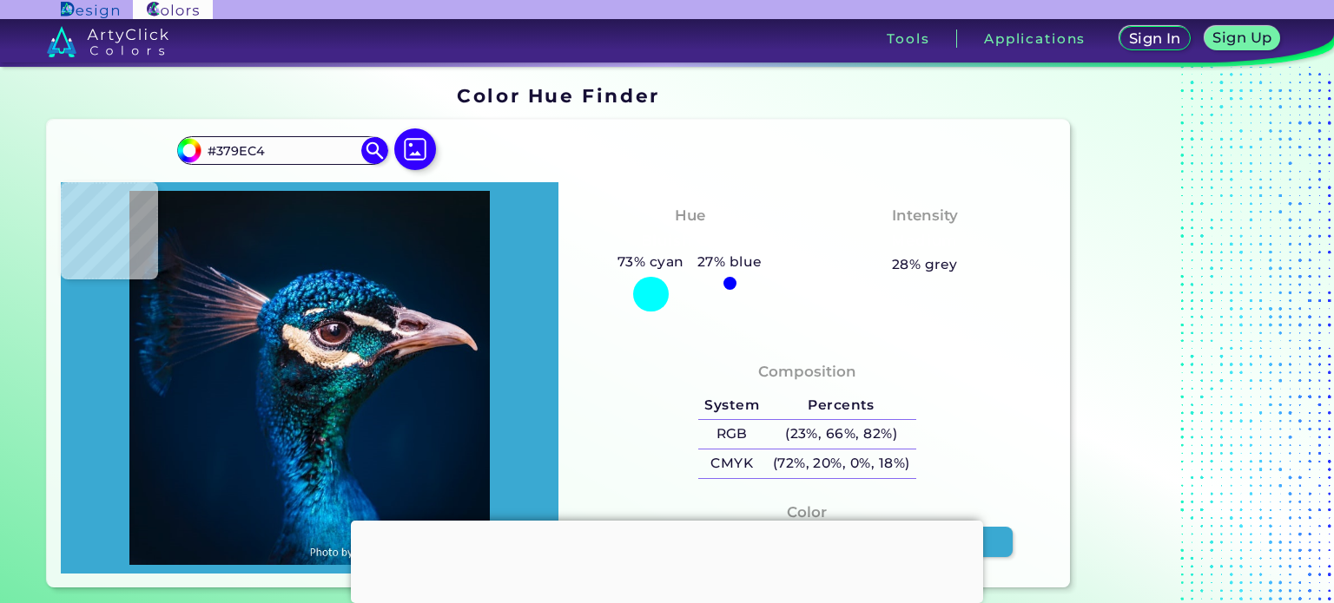
type input "#002D49"
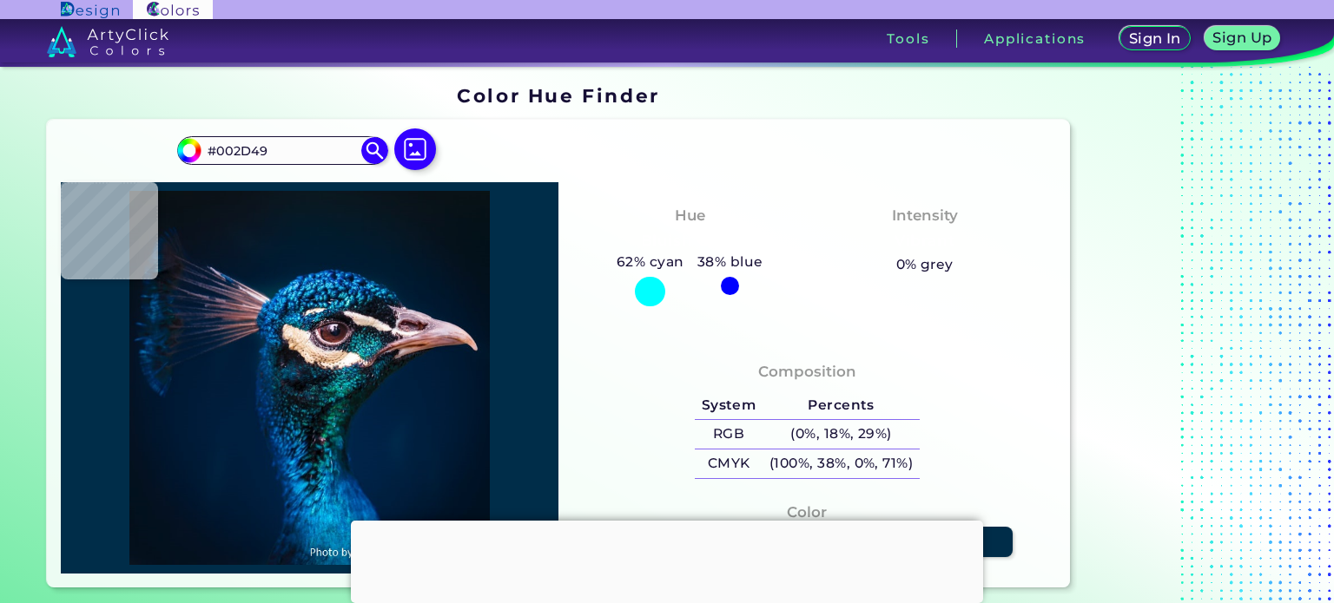
type input "#228dab"
type input "#228DAB"
type input "#0b7494"
type input "#0B7494"
type input "#379ec4"
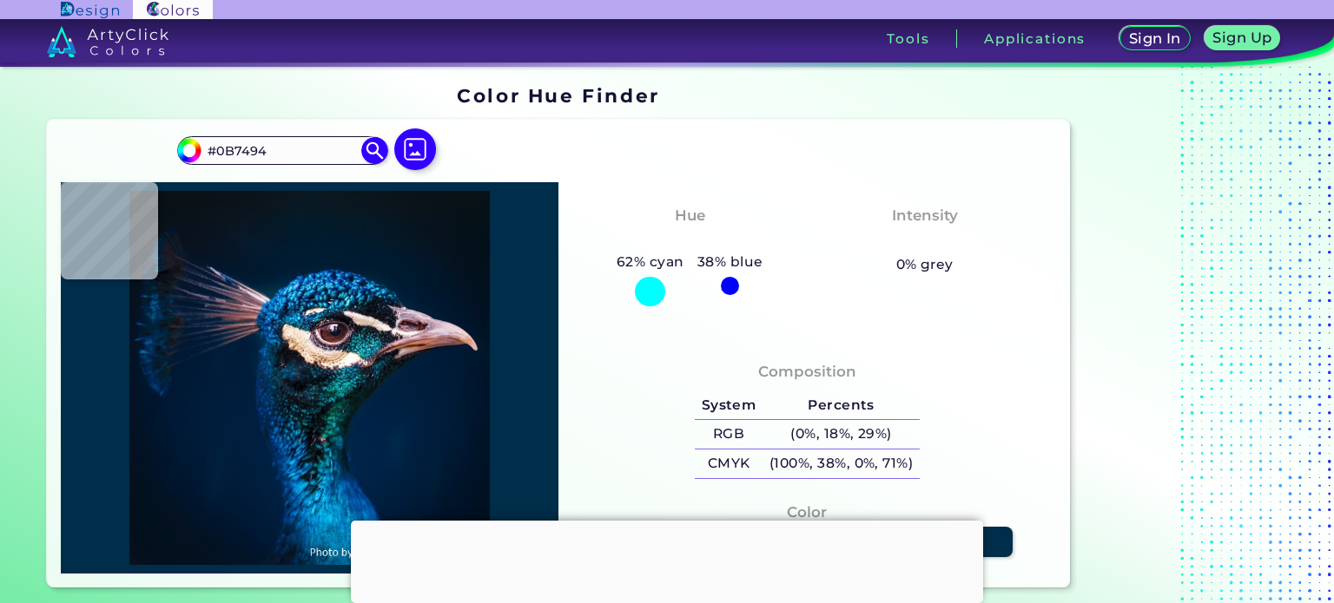
type input "#379EC4"
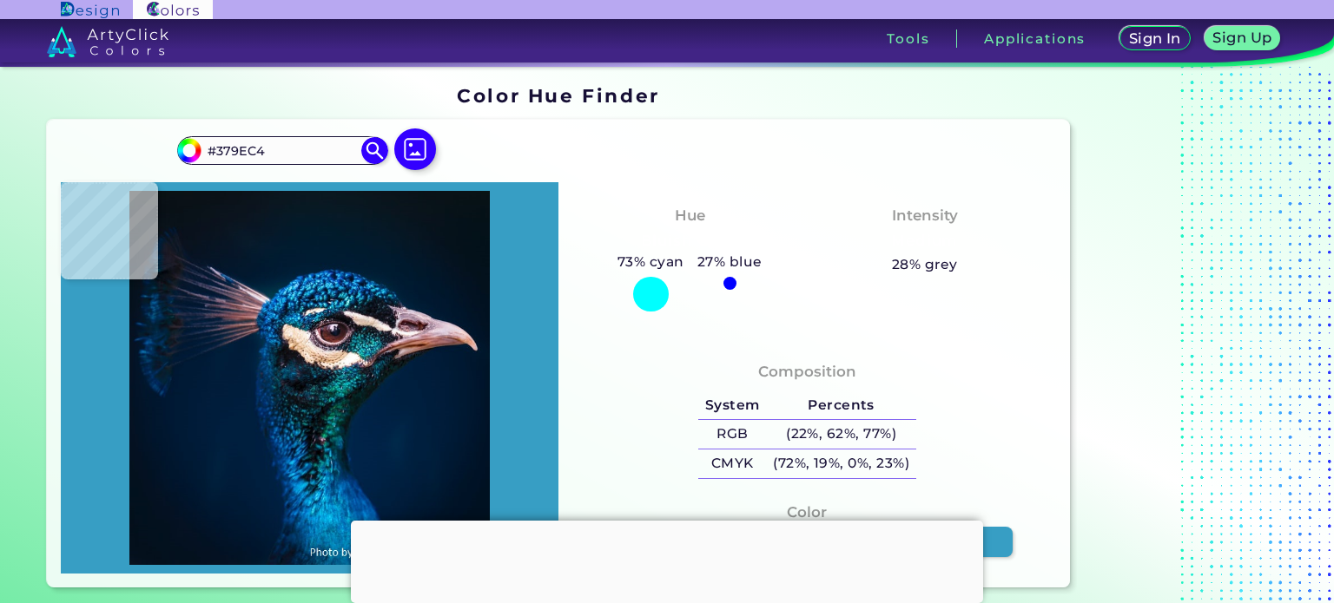
type input "#3aa9d2"
type input "#3AA9D2"
type input "#024d76"
type input "#024D76"
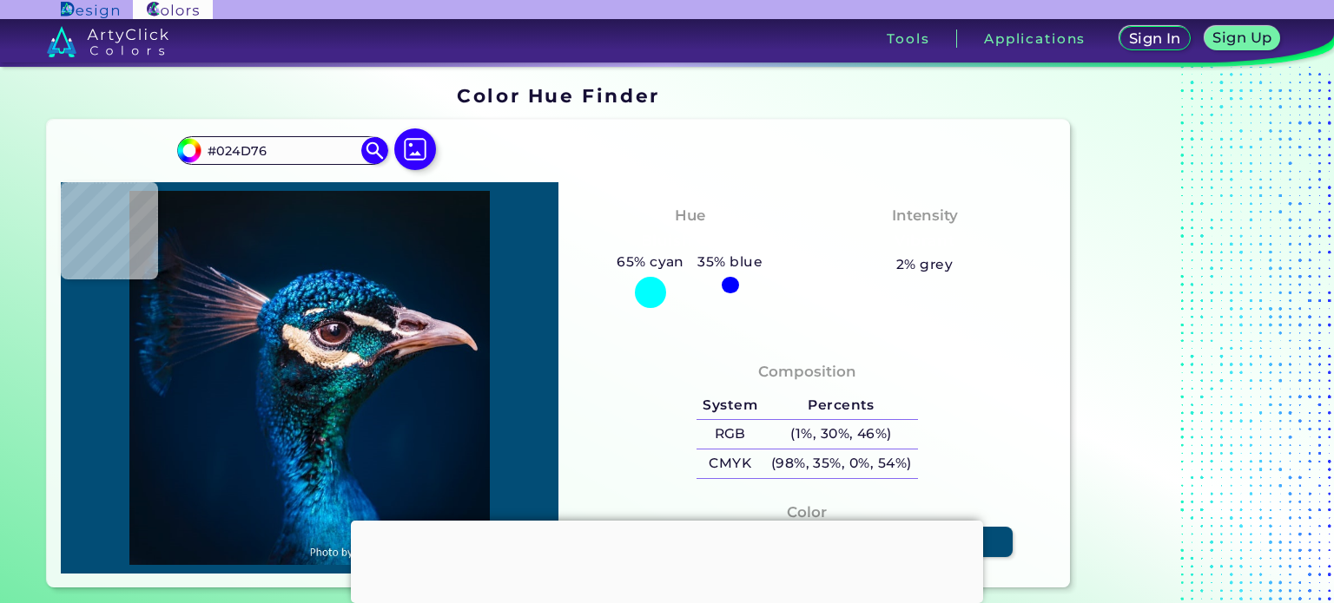
type input "#1788b9"
type input "#1788B9"
type input "#27a6cd"
type input "#27A6CD"
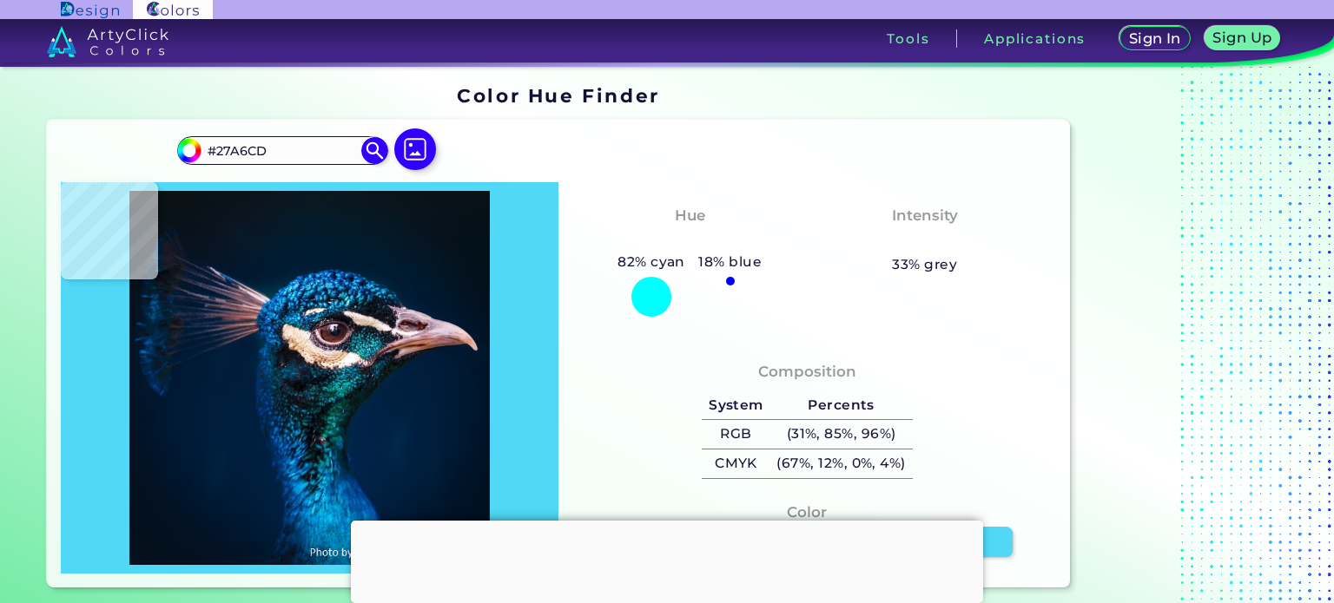
type input "#50d8f6"
type input "#50D8F6"
type input "#31b4ec"
type input "#31B4EC"
type input "#0b719f"
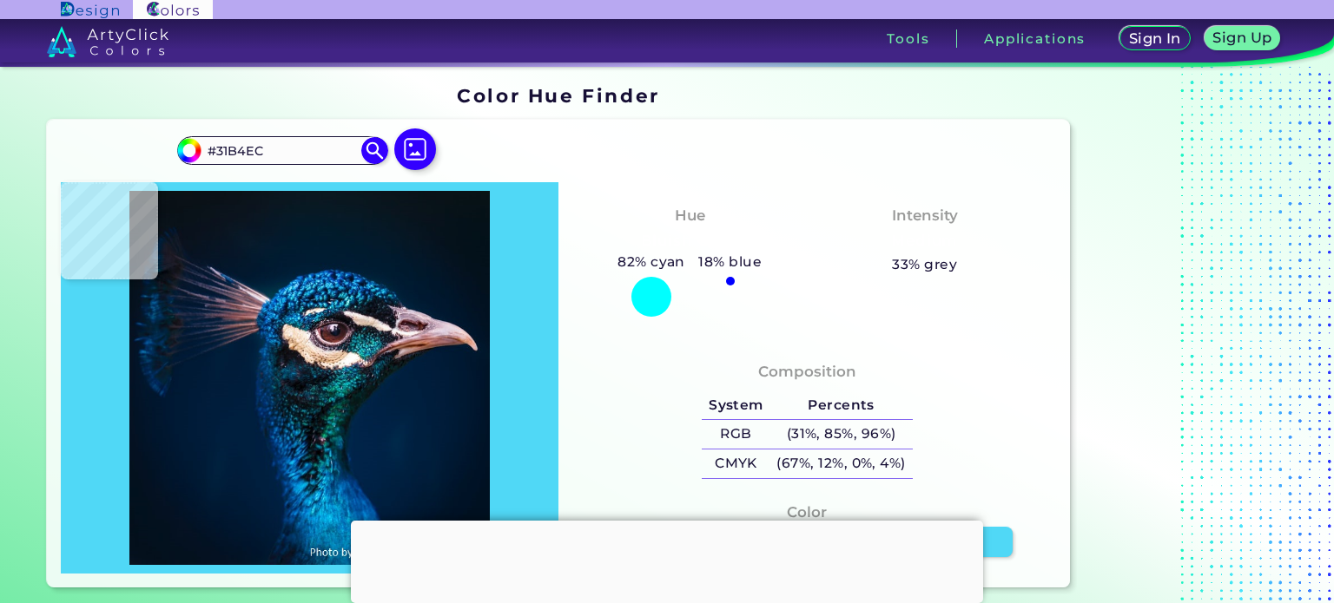
type input "#0B719F"
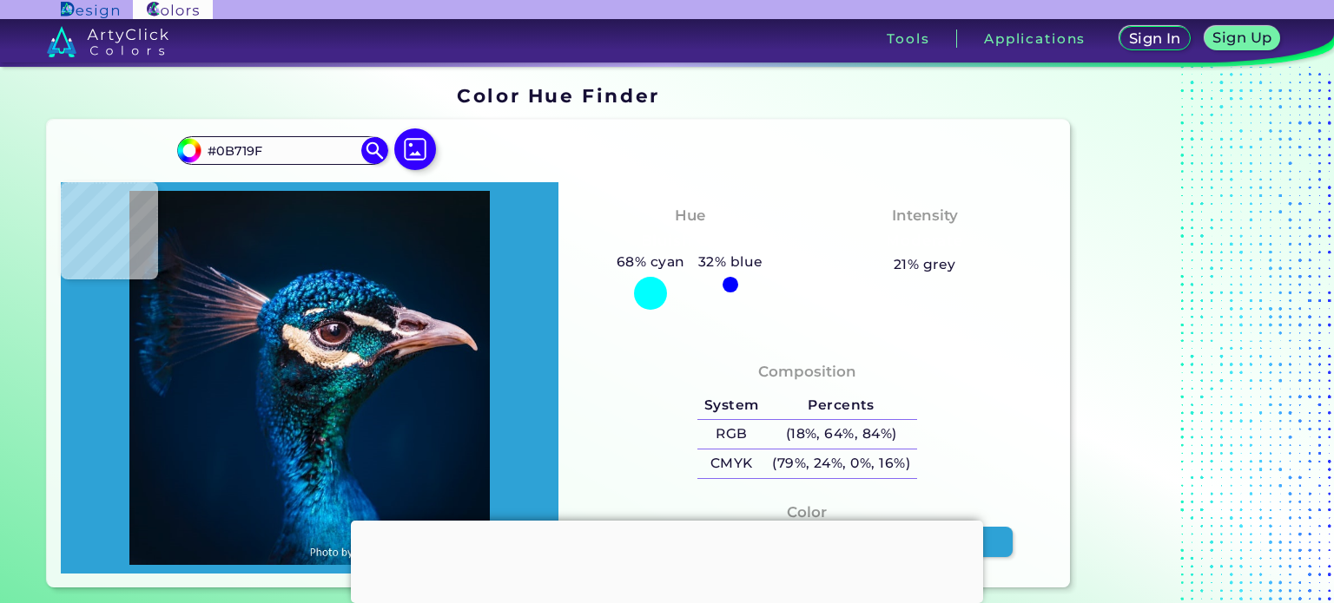
type input "#2ea2d6"
type input "#2EA2D6"
type input "#0b78ad"
type input "#0B78AD"
type input "#00447b"
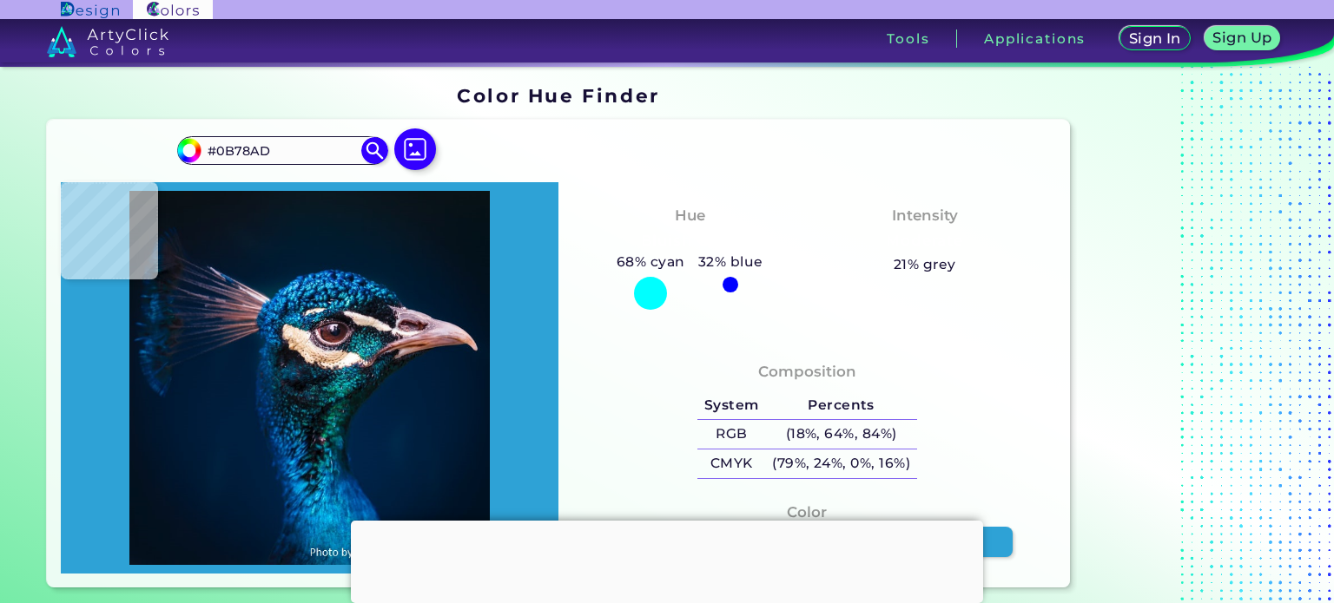
type input "#00447B"
type input "#00478c"
type input "#00478C"
type input "#1661ae"
type input "#1661AE"
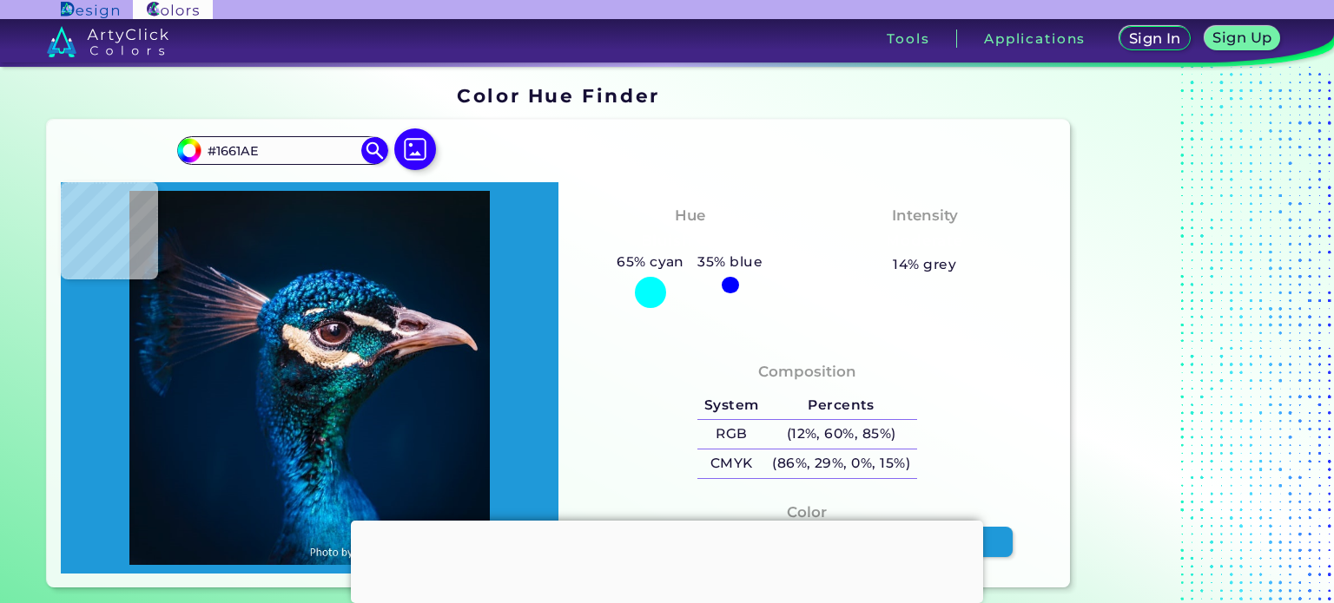
type input "#1f99d9"
type input "#1F99D9"
type input "#126eb7"
type input "#126EB7"
type input "#5fd3fd"
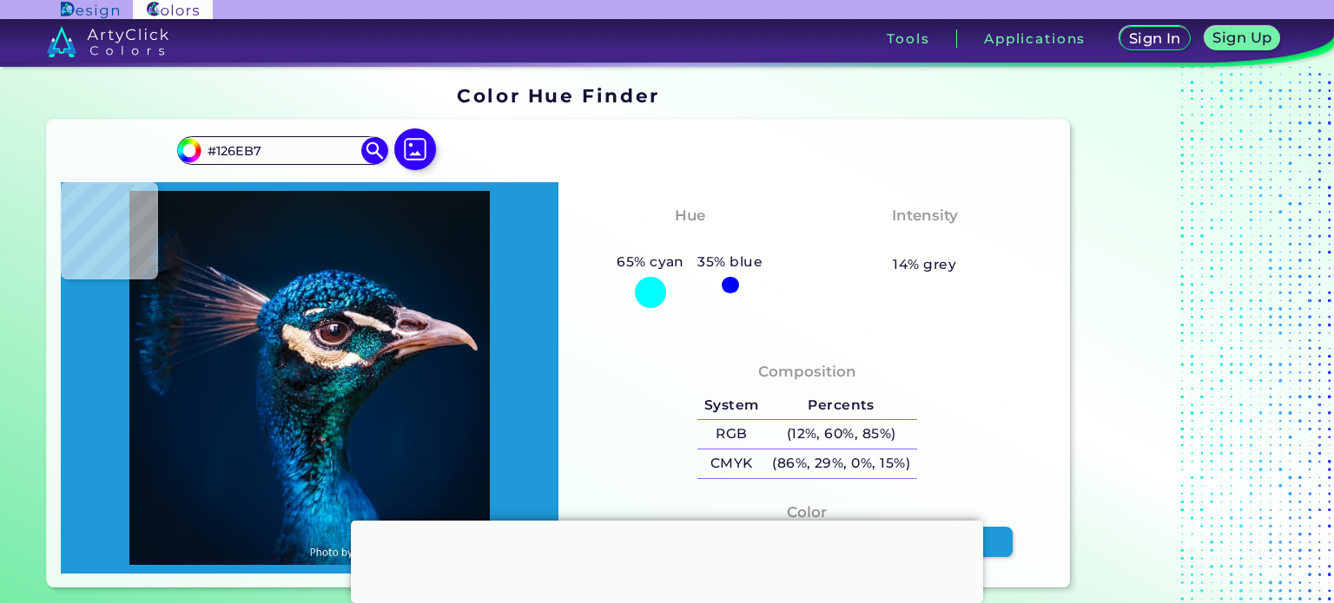
type input "#5FD3FD"
type input "#044483"
type input "#0c86db"
type input "#0C86DB"
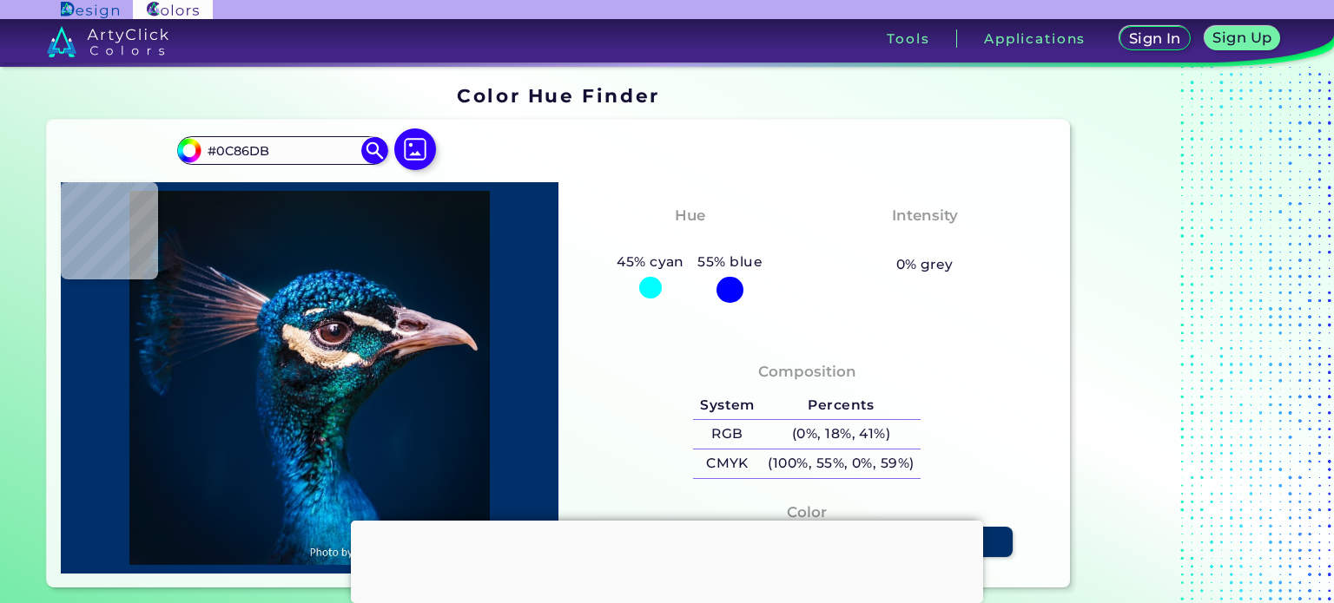
type input "#002f69"
type input "#002F69"
type input "#031d35"
type input "#031D35"
type input "#011f37"
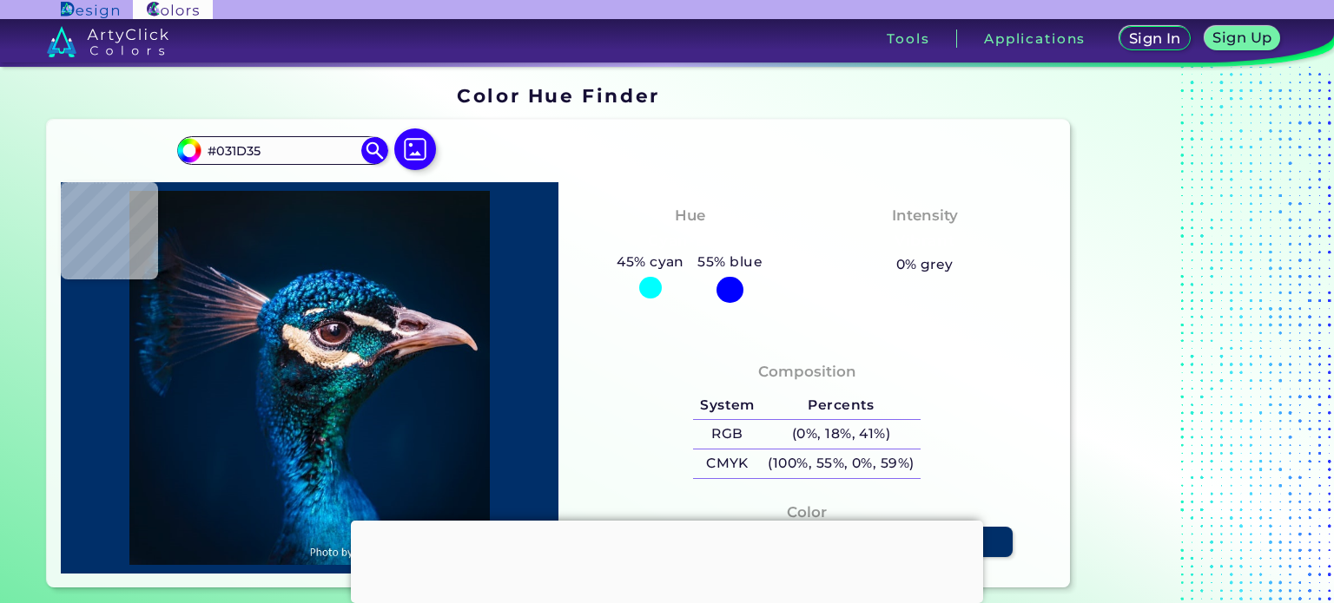
type input "#011F37"
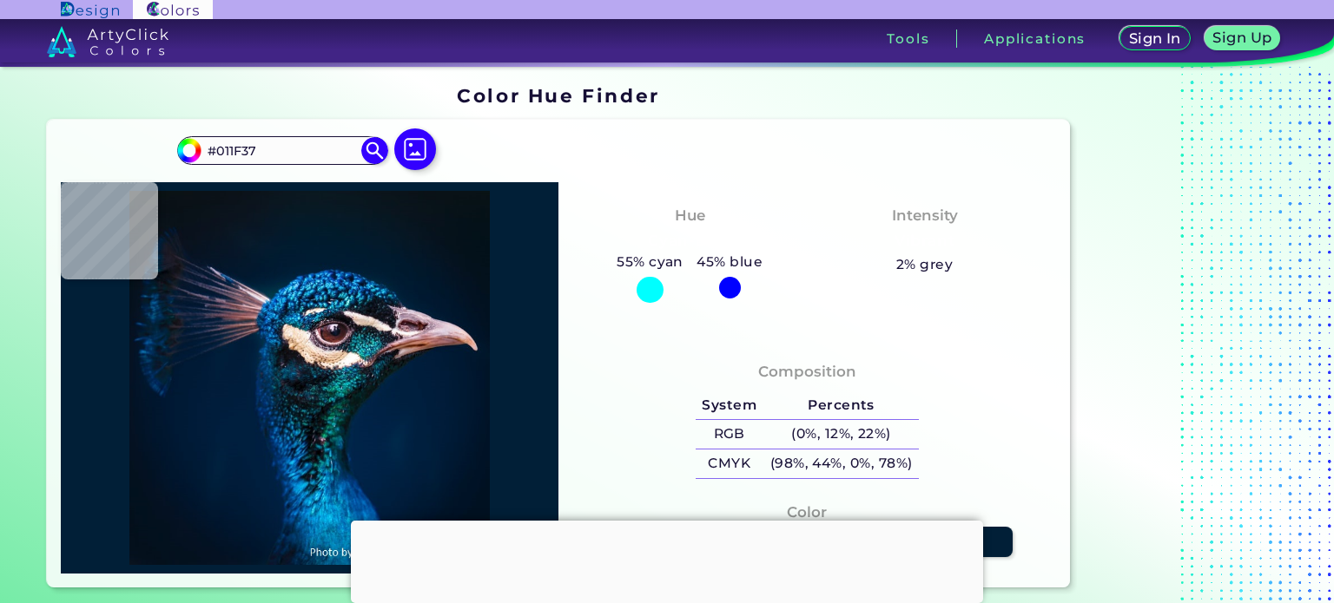
type input "#021f37"
type input "#021F37"
type input "#003376"
type input "#15699f"
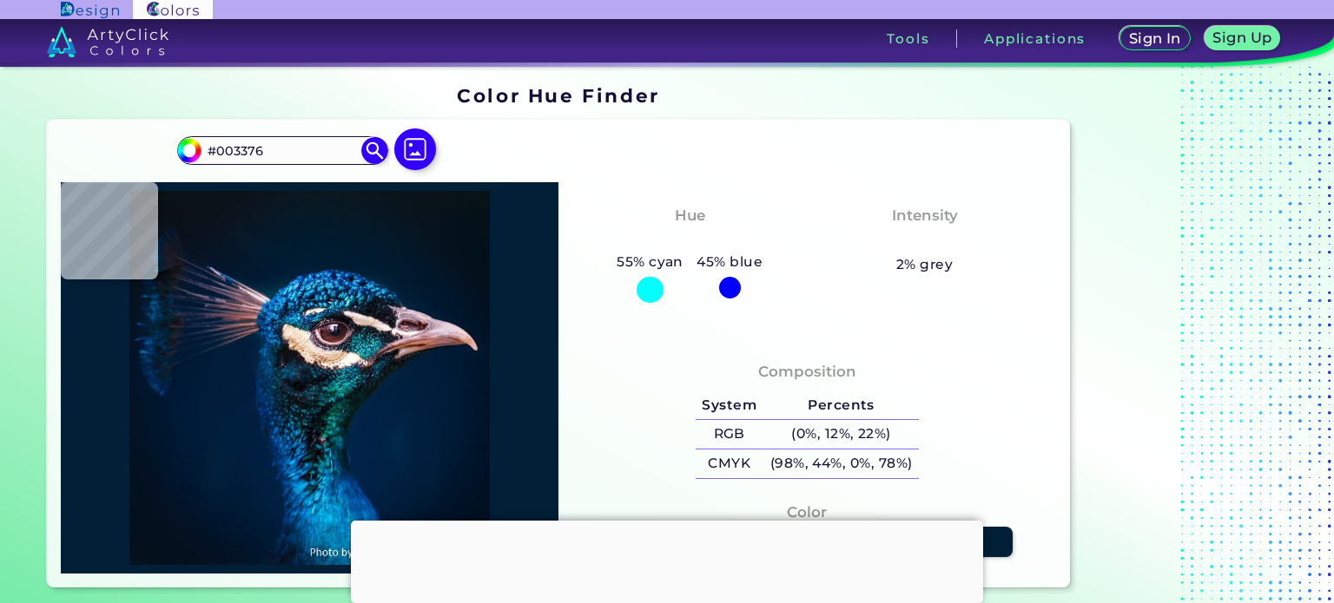
type input "#15699F"
type input "#35b9de"
type input "#35B9DE"
type input "#004984"
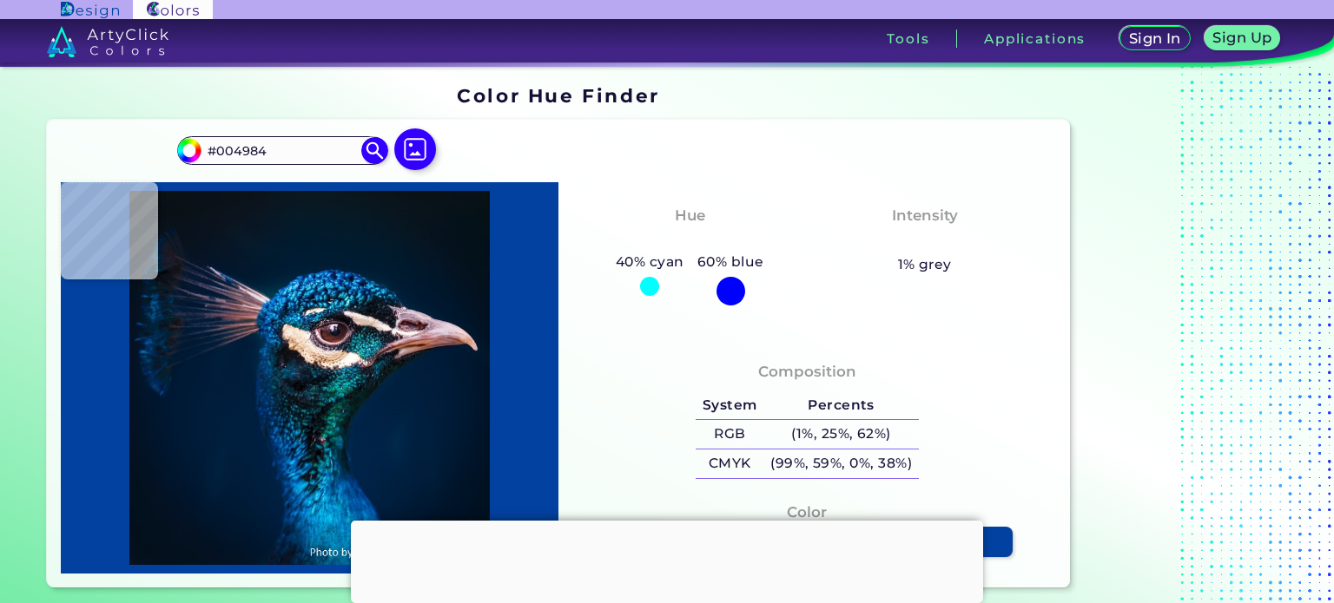
type input "#02419f"
type input "#02419F"
type input "#0b499a"
type input "#0B499A"
type input "#001c30"
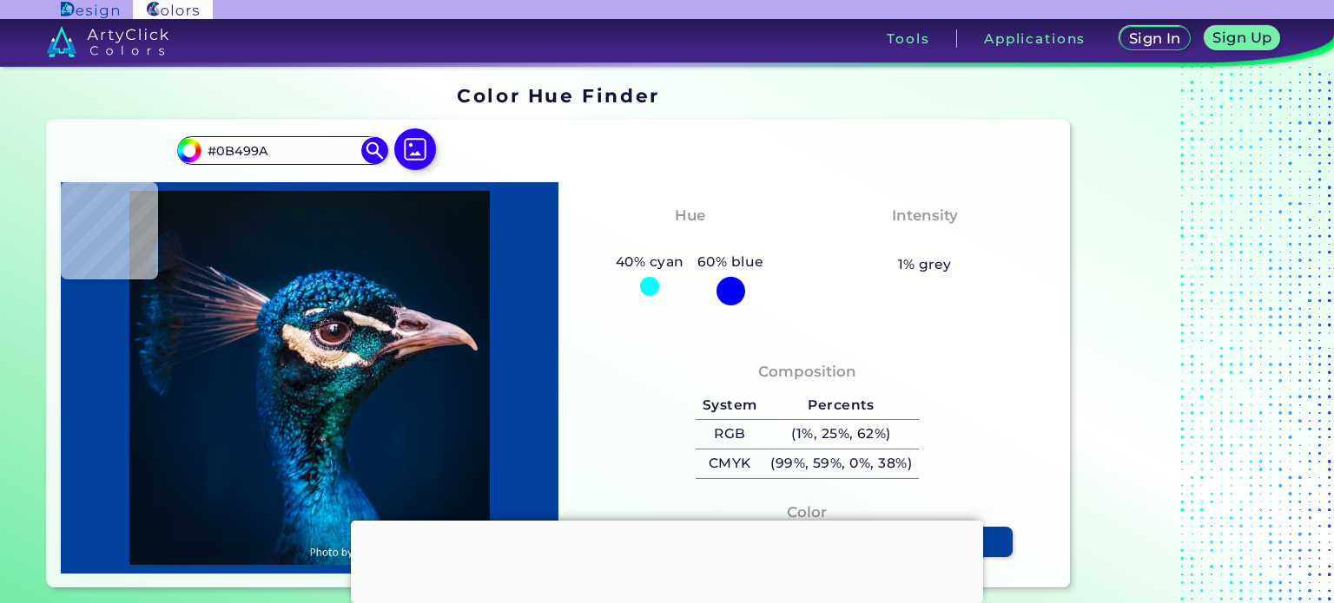
type input "#001C30"
type input "#001b31"
type input "#001B31"
type input "#001b30"
type input "#001B30"
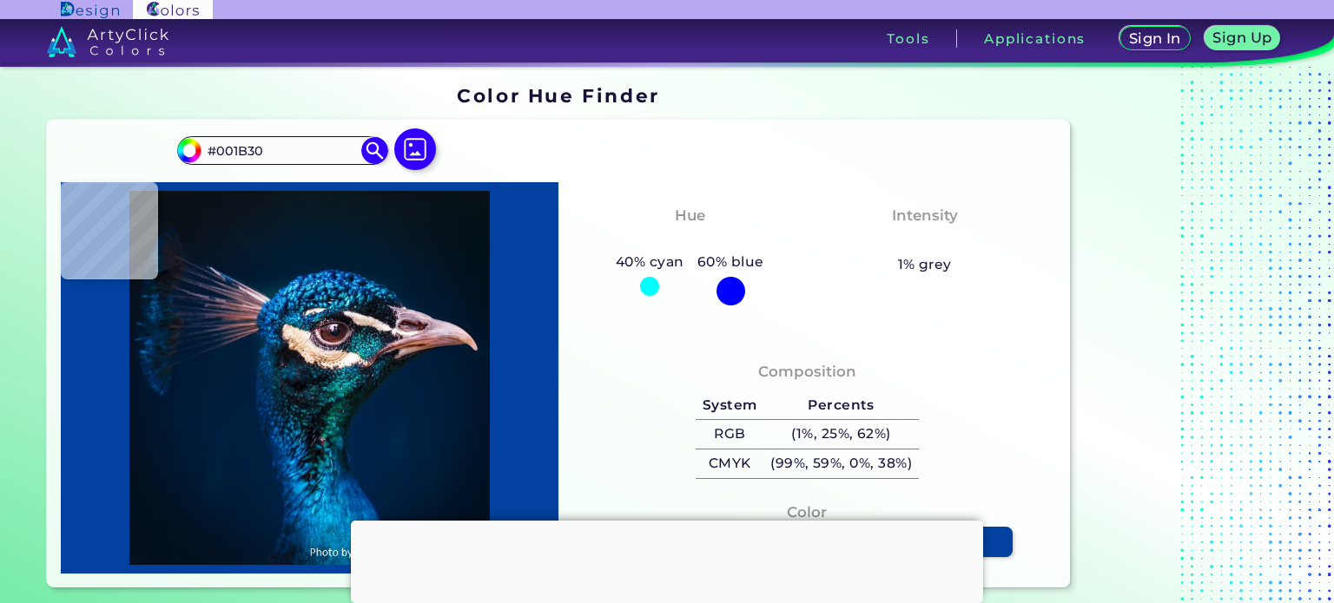
type input "#011b2c"
type input "#011B2C"
type input "#021c2b"
type input "#021C2B"
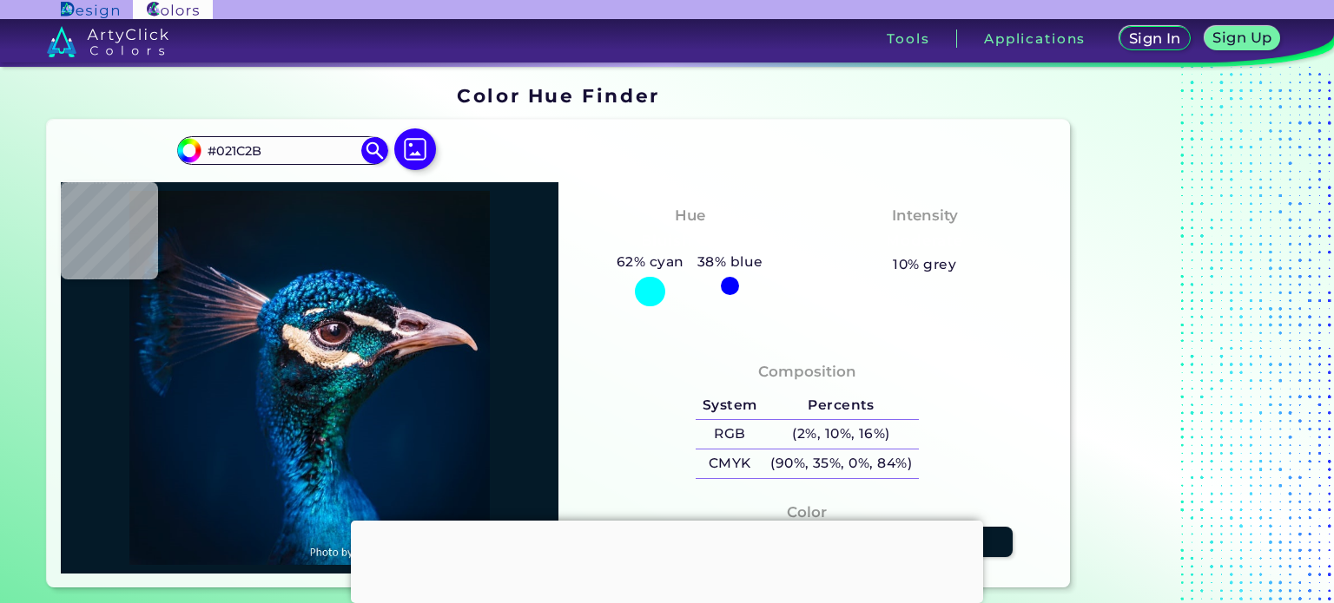
type input "#041a28"
type input "#041A28"
type input "#071822"
type input "#0a151b"
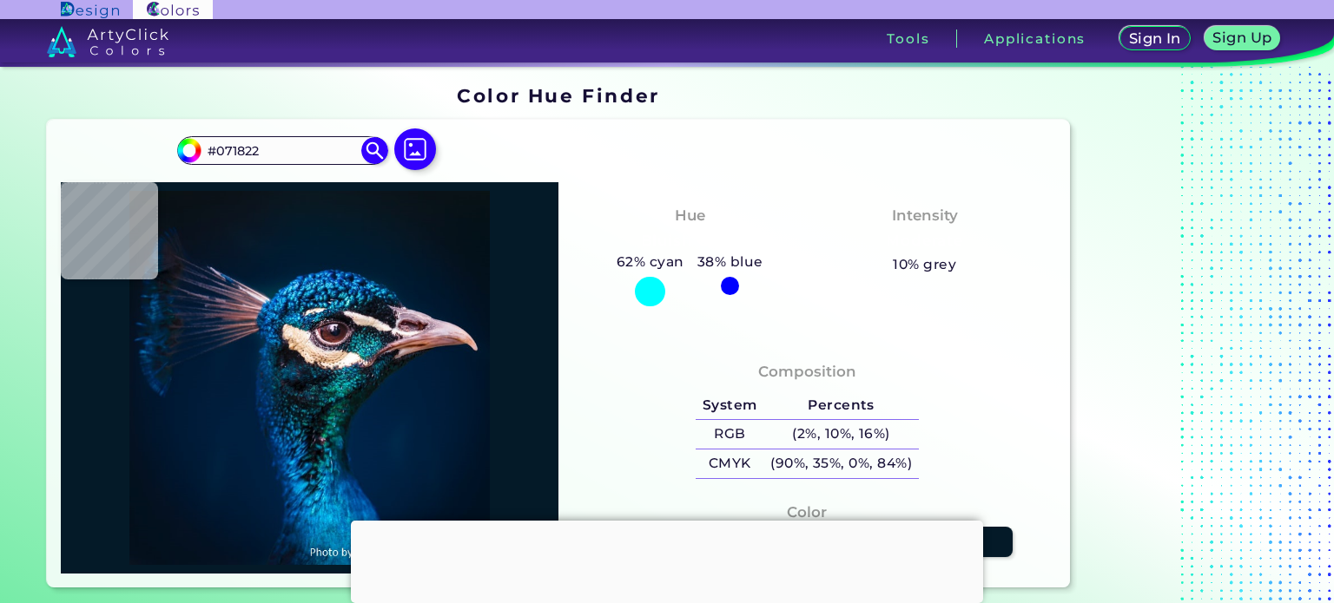
type input "#0A151B"
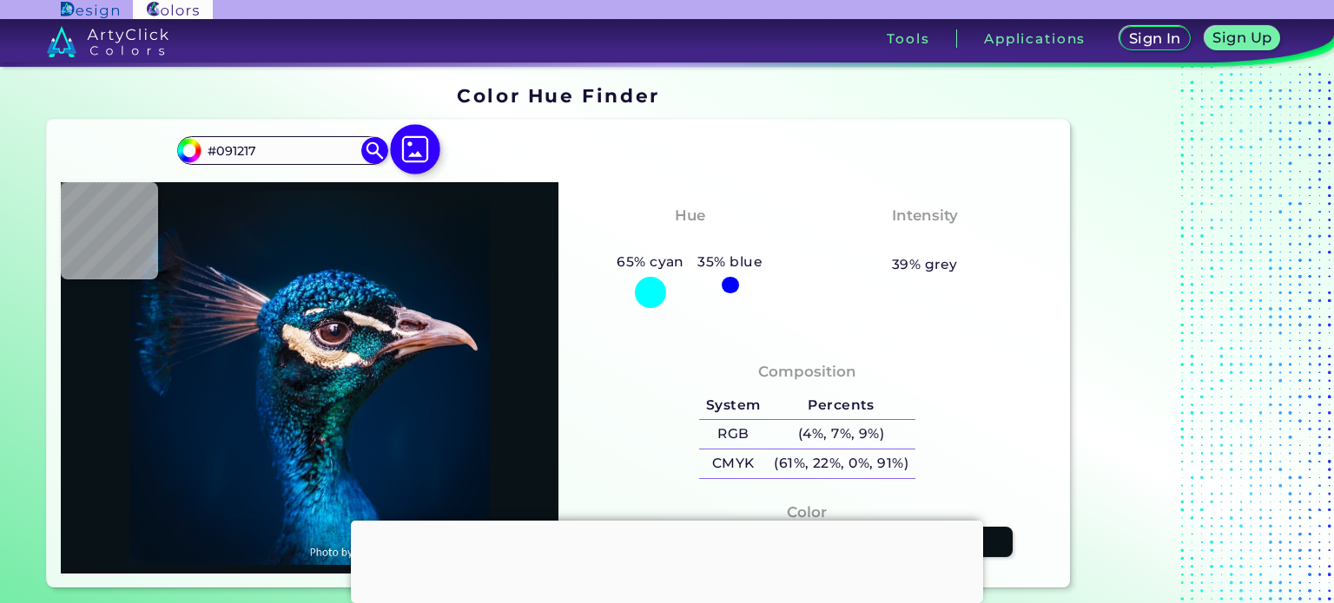
click at [421, 138] on img at bounding box center [415, 149] width 50 height 50
click at [0, 0] on input "file" at bounding box center [0, 0] width 0 height 0
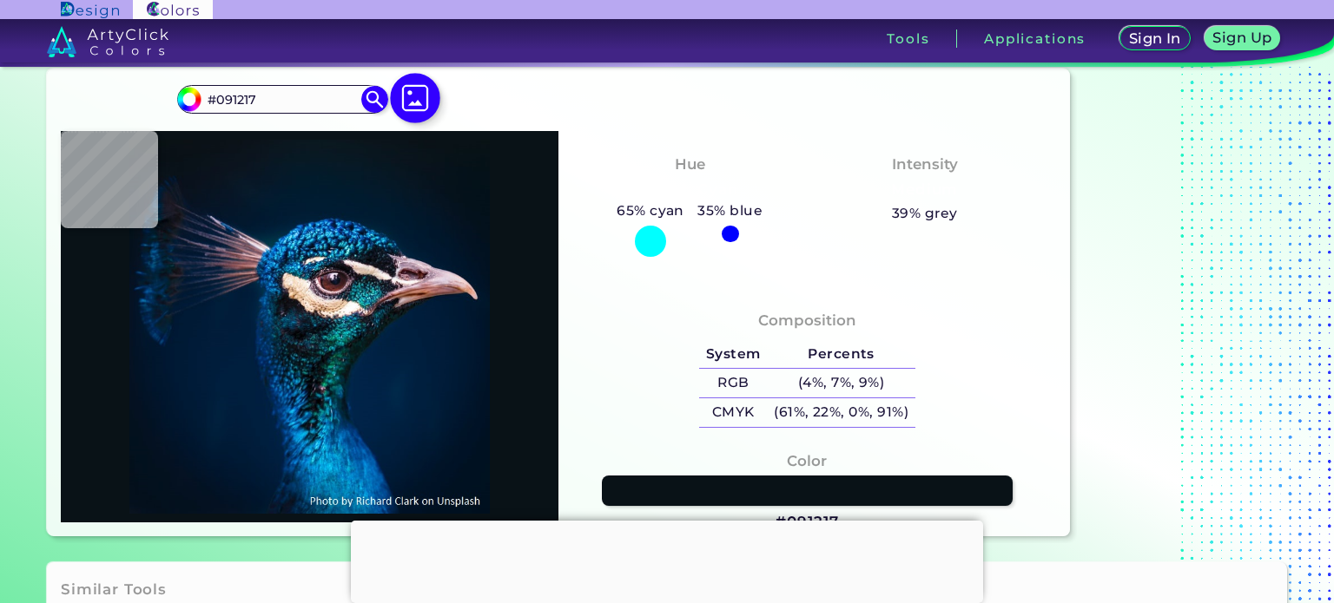
scroll to position [87, 0]
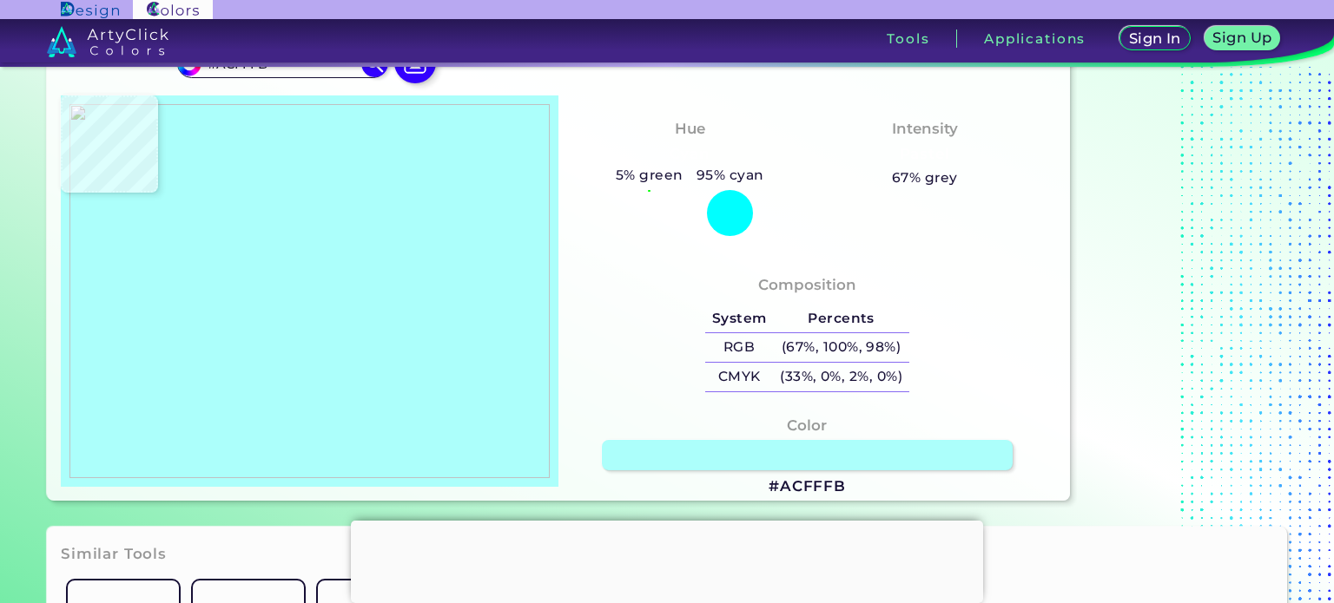
click at [438, 122] on img at bounding box center [309, 291] width 480 height 375
click at [725, 197] on div at bounding box center [730, 213] width 46 height 46
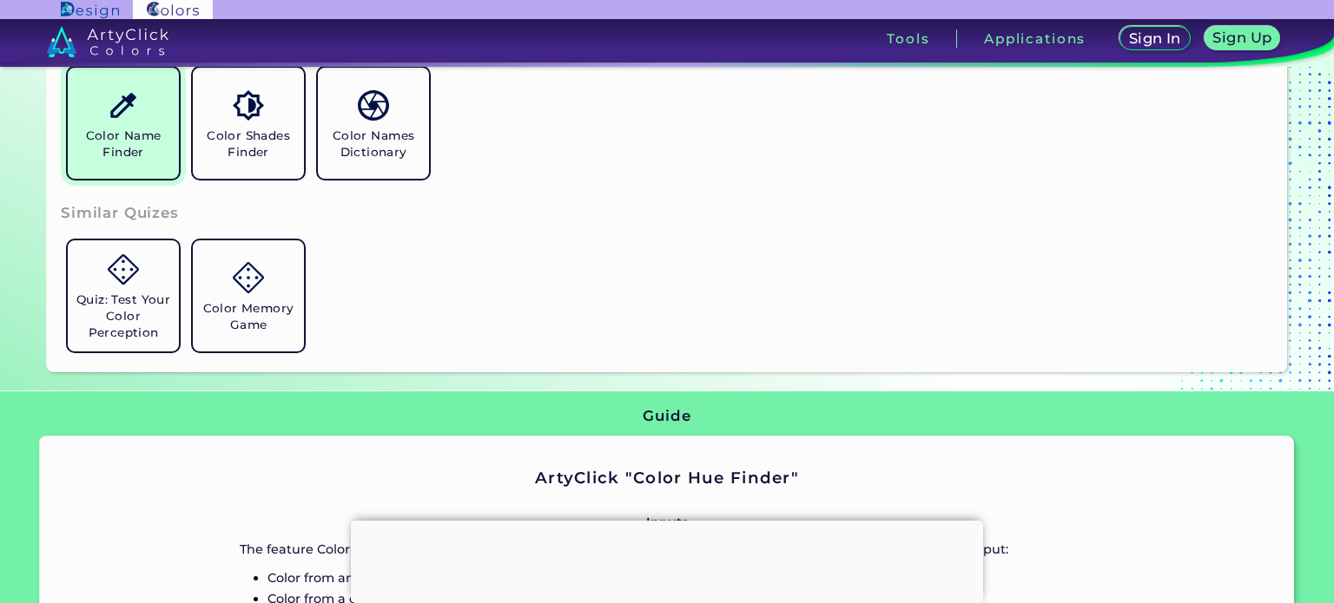
scroll to position [608, 0]
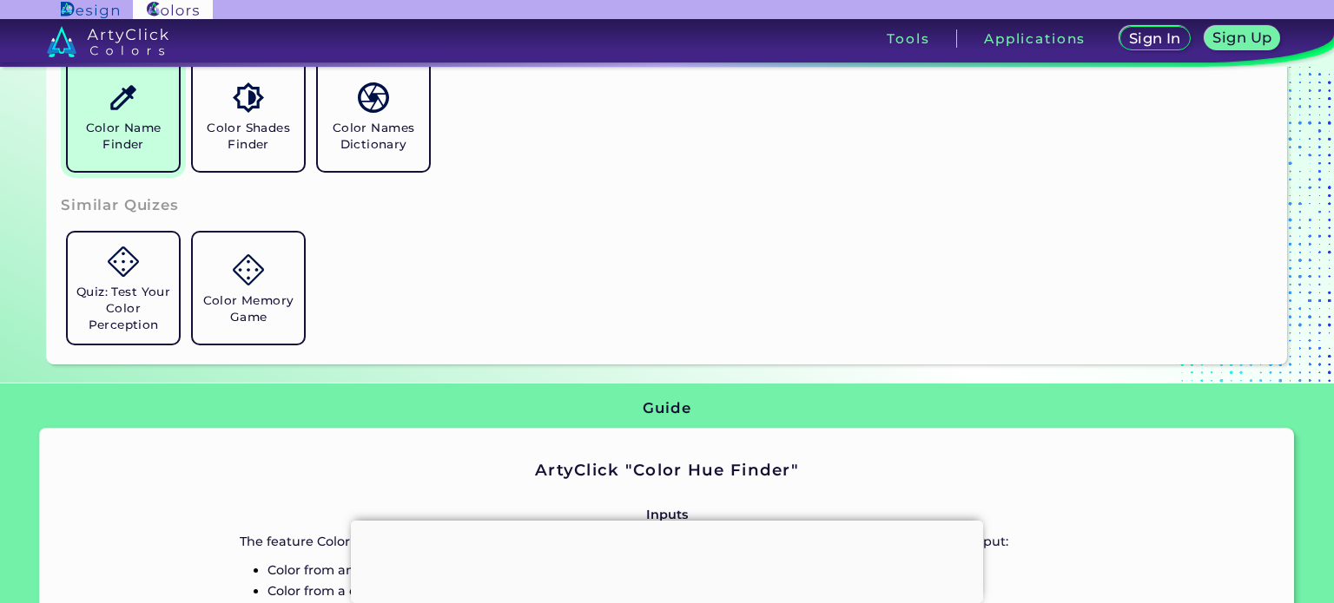
click at [148, 144] on h5 "Color Name Finder" at bounding box center [123, 136] width 97 height 33
